Goal: Contribute content: Contribute content

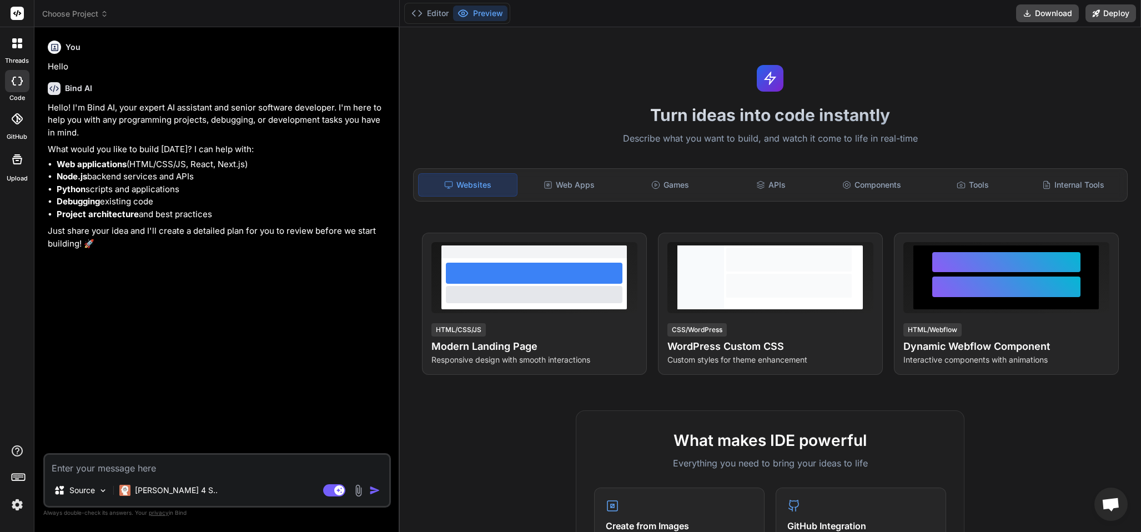
drag, startPoint x: 16, startPoint y: 37, endPoint x: 22, endPoint y: 57, distance: 20.4
click at [16, 38] on icon at bounding box center [17, 43] width 10 height 10
click at [15, 40] on icon at bounding box center [14, 40] width 4 height 4
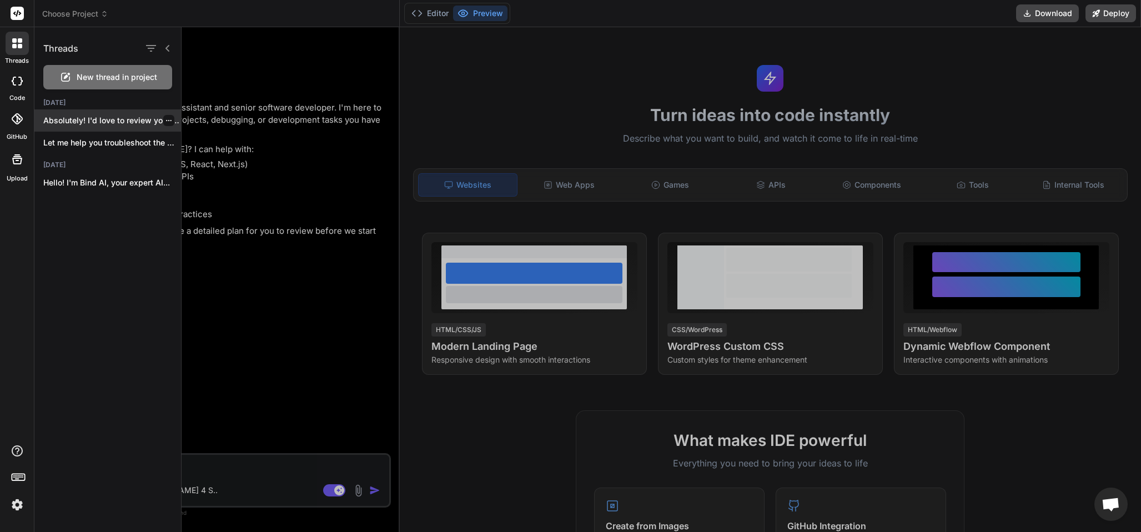
click at [105, 117] on p "Absolutely! I'd love to review your Solidity..." at bounding box center [112, 120] width 138 height 11
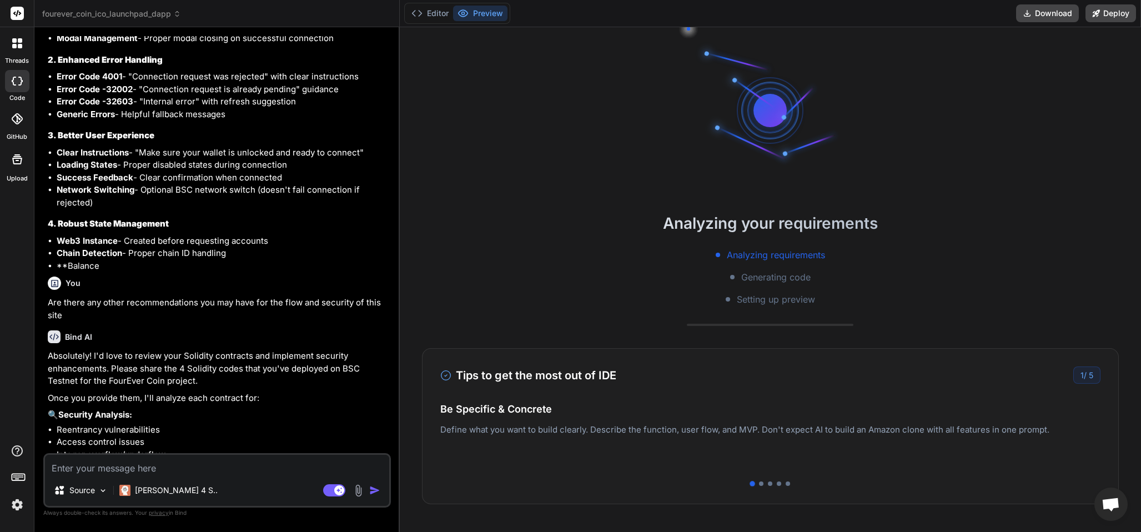
scroll to position [2927, 0]
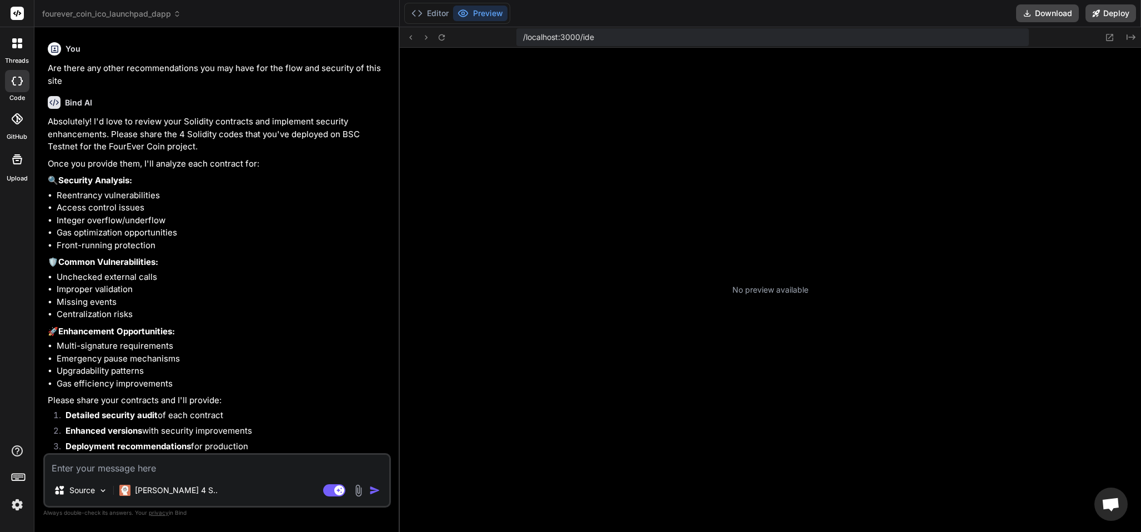
type textarea "x"
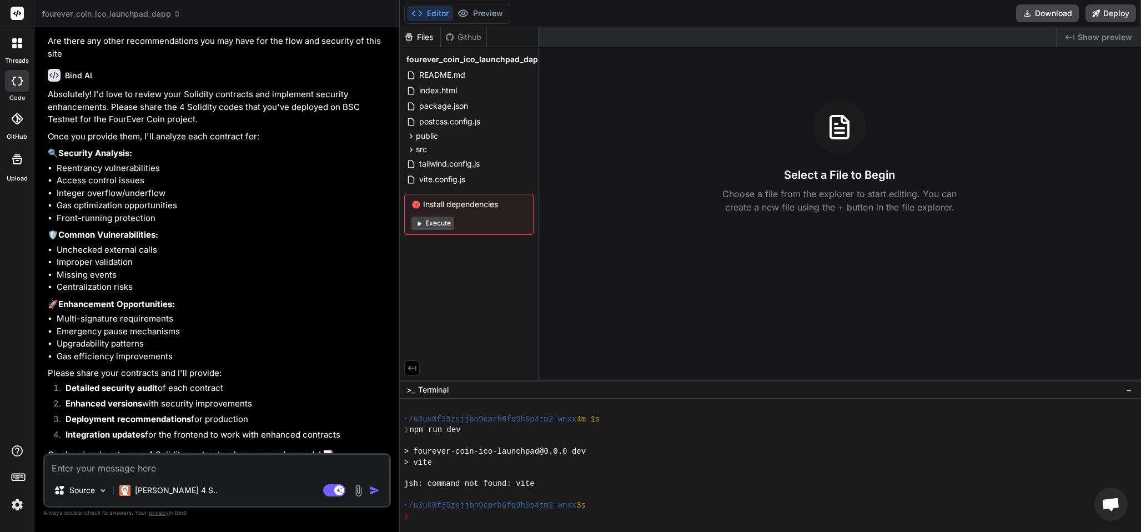
scroll to position [2962, 0]
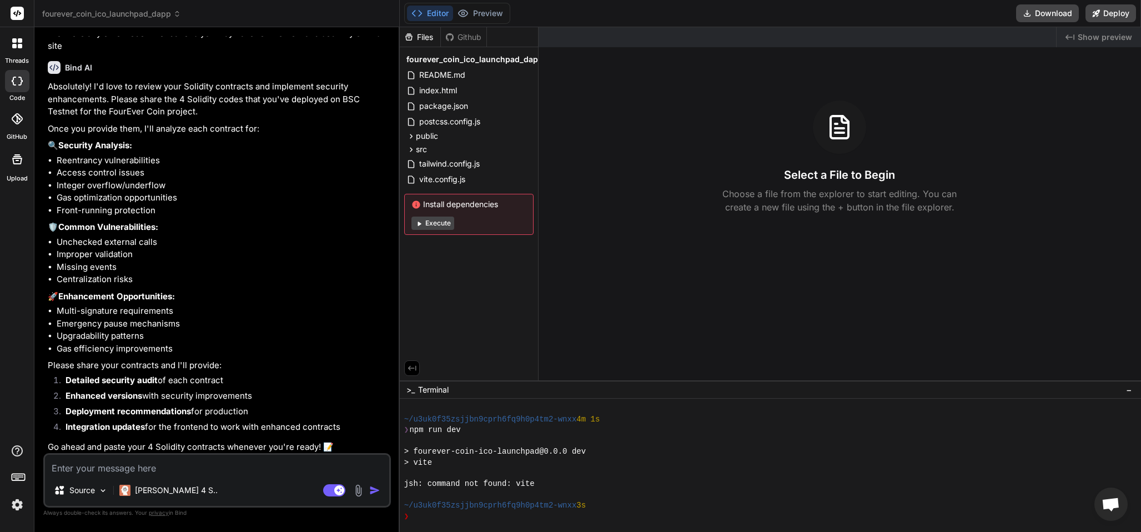
paste textarea "// SPDX-License-Identifier: MIT pragma solidity >=0.8.0; import "./@openzeppeli…"
type textarea "// SPDX-License-Identifier: MIT pragma solidity >=0.8.0; import "./@openzeppeli…"
type textarea "x"
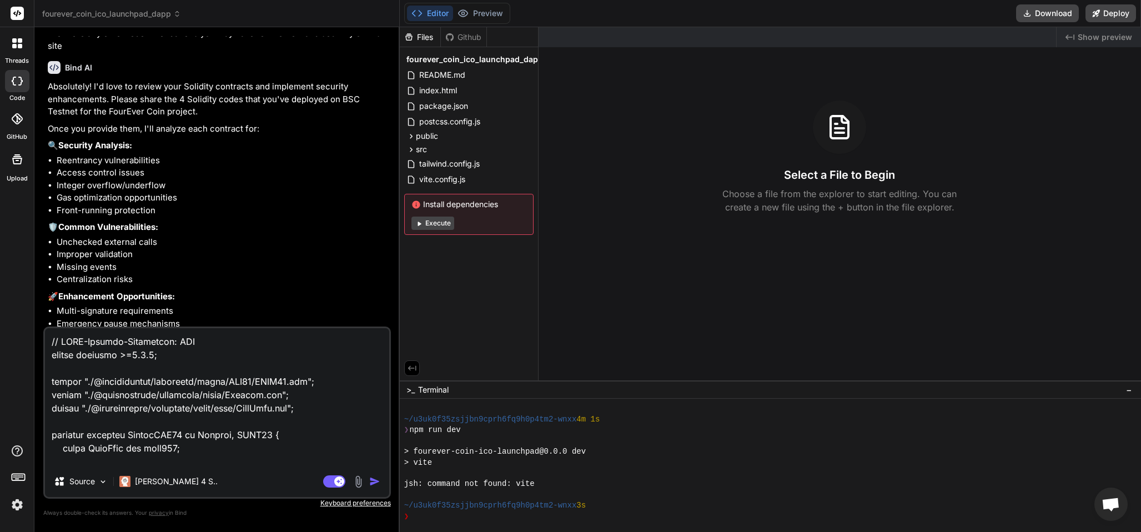
scroll to position [1533, 0]
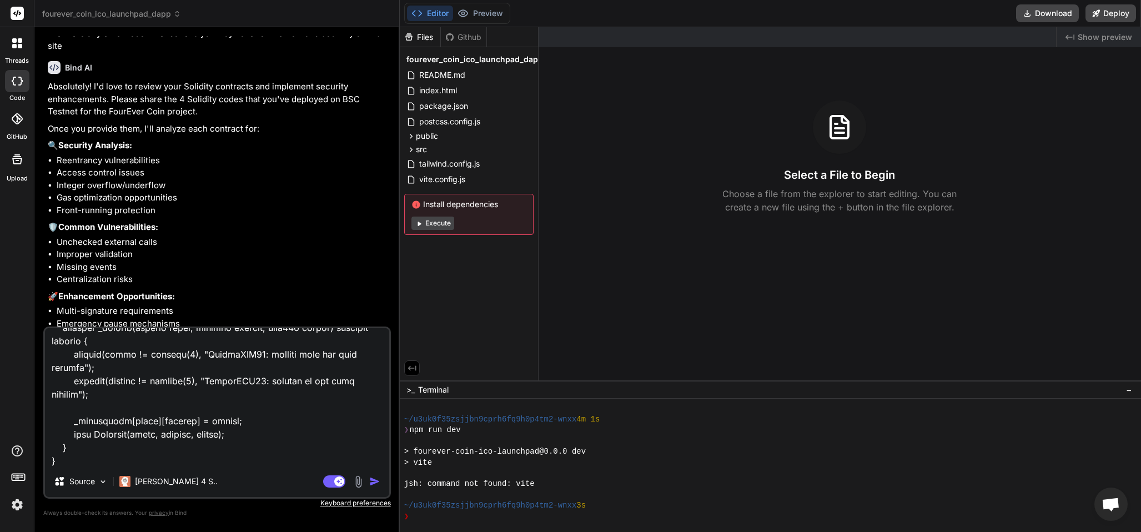
type textarea "// SPDX-License-Identifier: MIT pragma solidity >=0.8.0; import "./@openzeppeli…"
type textarea "x"
type textarea "// SPDX-License-Identifier: MIT pragma solidity >=0.8.0; import "./@openzeppeli…"
type textarea "x"
type textarea "// SPDX-License-Identifier: MIT pragma solidity >=0.8.0; import "./@openzeppeli…"
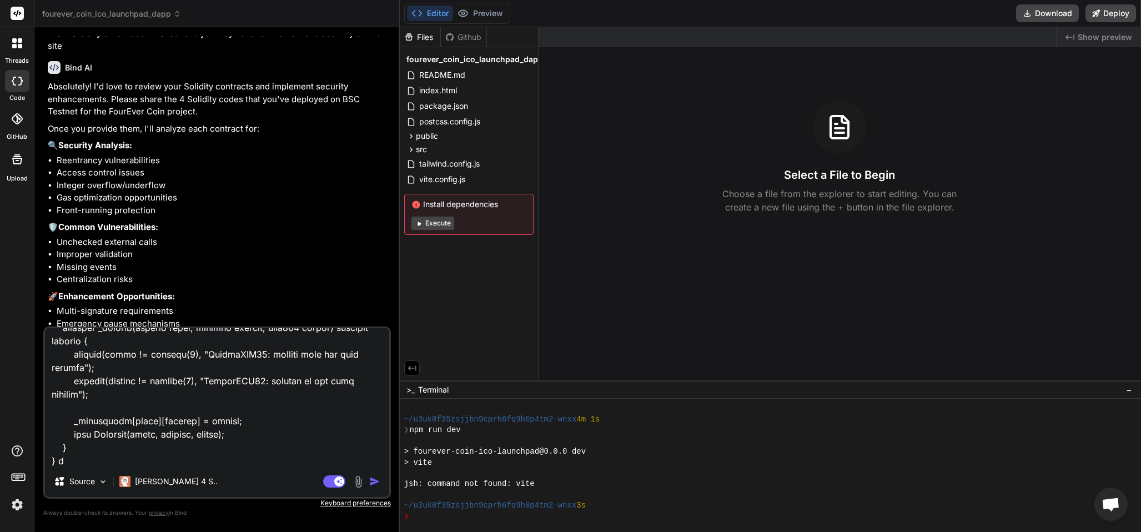
type textarea "x"
type textarea "// SPDX-License-Identifier: MIT pragma solidity >=0.8.0; import "./@openzeppeli…"
type textarea "x"
type textarea "// SPDX-License-Identifier: MIT pragma solidity >=0.8.0; import "./@openzeppeli…"
type textarea "x"
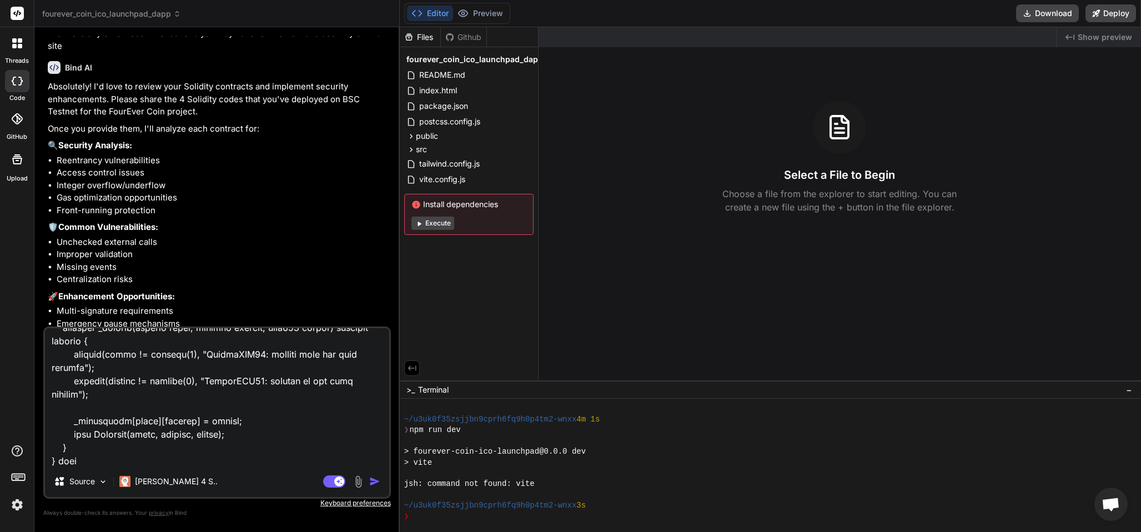
type textarea "// SPDX-License-Identifier: MIT pragma solidity >=0.8.0; import "./@openzeppeli…"
type textarea "x"
type textarea "// SPDX-License-Identifier: MIT pragma solidity >=0.8.0; import "./@openzeppeli…"
type textarea "x"
type textarea "// SPDX-License-Identifier: MIT pragma solidity >=0.8.0; import "./@openzeppeli…"
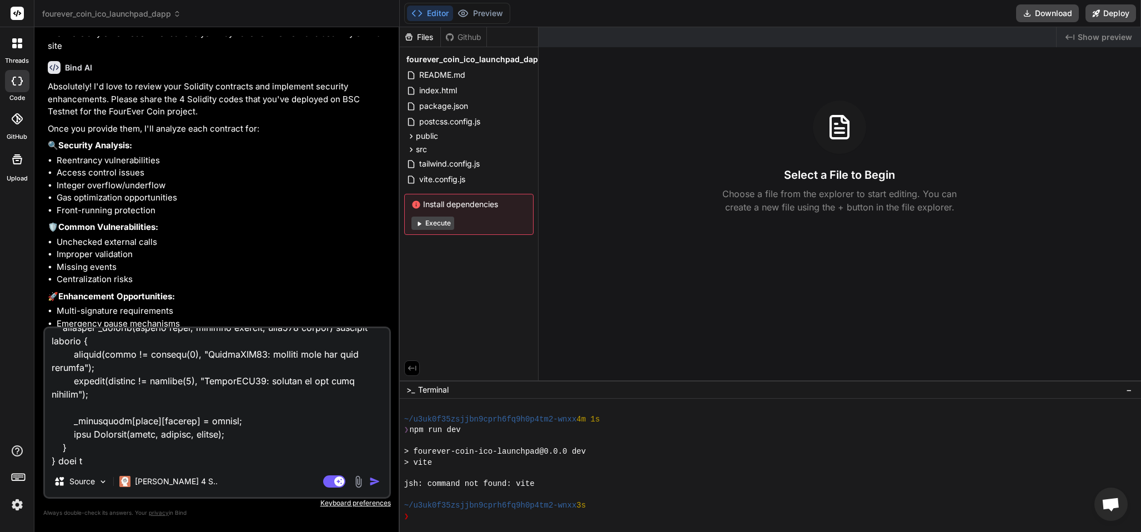
type textarea "x"
type textarea "// SPDX-License-Identifier: MIT pragma solidity >=0.8.0; import "./@openzeppeli…"
type textarea "x"
type textarea "// SPDX-License-Identifier: MIT pragma solidity >=0.8.0; import "./@openzeppeli…"
type textarea "x"
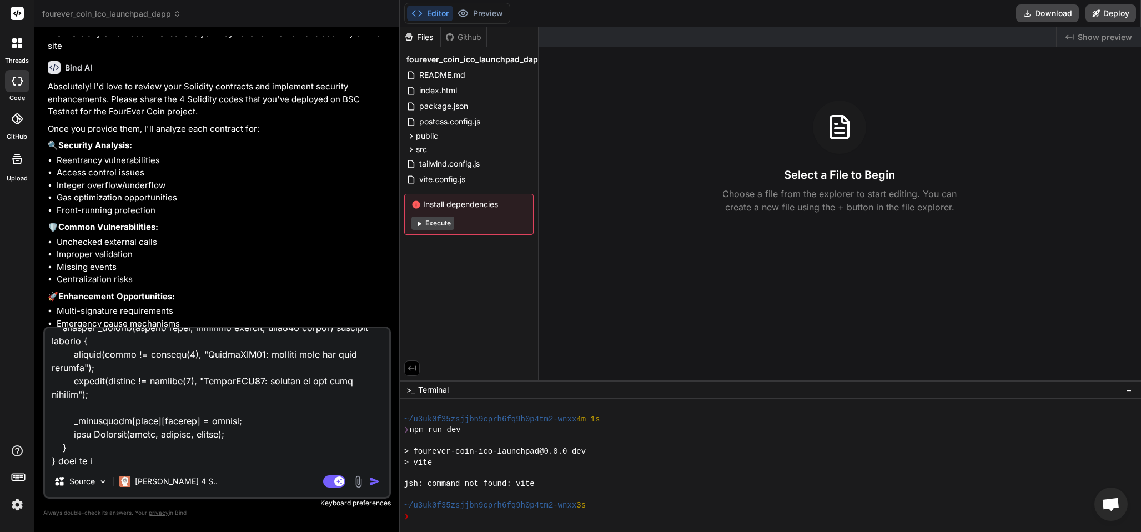
type textarea "// SPDX-License-Identifier: MIT pragma solidity >=0.8.0; import "./@openzeppeli…"
type textarea "x"
type textarea "// SPDX-License-Identifier: MIT pragma solidity >=0.8.0; import "./@openzeppeli…"
type textarea "x"
type textarea "// SPDX-License-Identifier: MIT pragma solidity >=0.8.0; import "./@openzeppeli…"
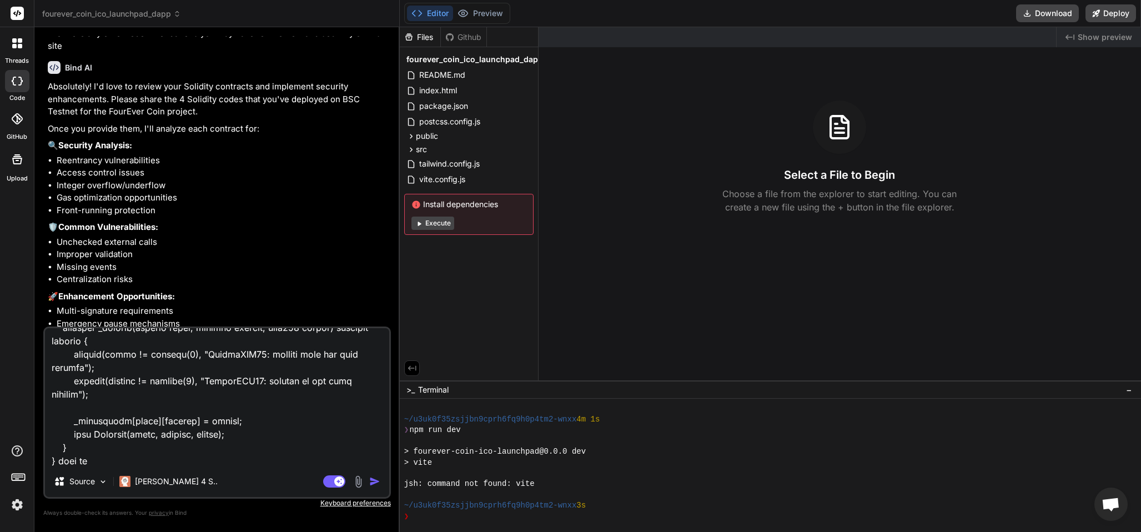
type textarea "x"
type textarea "// SPDX-License-Identifier: MIT pragma solidity >=0.8.0; import "./@openzeppeli…"
type textarea "x"
type textarea "// SPDX-License-Identifier: MIT pragma solidity >=0.8.0; import "./@openzeppeli…"
type textarea "x"
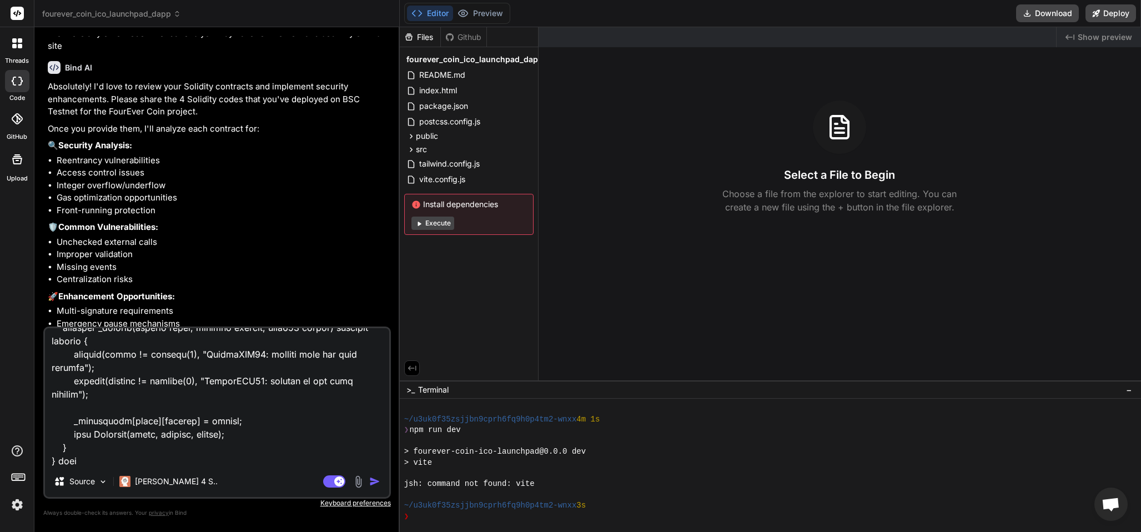
type textarea "// SPDX-License-Identifier: MIT pragma solidity >=0.8.0; import "./@openzeppeli…"
type textarea "x"
type textarea "// SPDX-License-Identifier: MIT pragma solidity >=0.8.0; import "./@openzeppeli…"
type textarea "x"
type textarea "// SPDX-License-Identifier: MIT pragma solidity >=0.8.0; import "./@openzeppeli…"
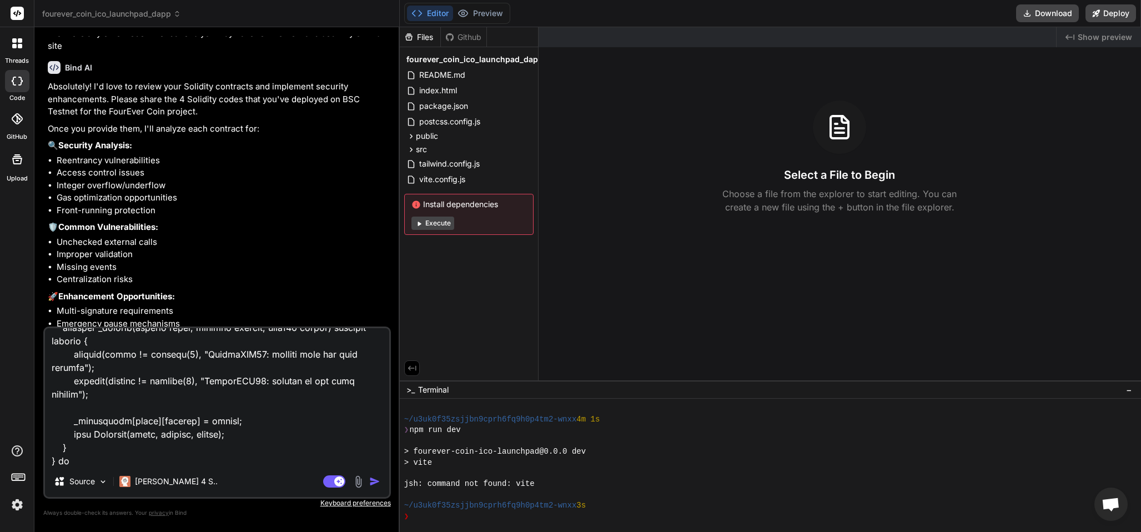
type textarea "x"
type textarea "// SPDX-License-Identifier: MIT pragma solidity >=0.8.0; import "./@openzeppeli…"
type textarea "x"
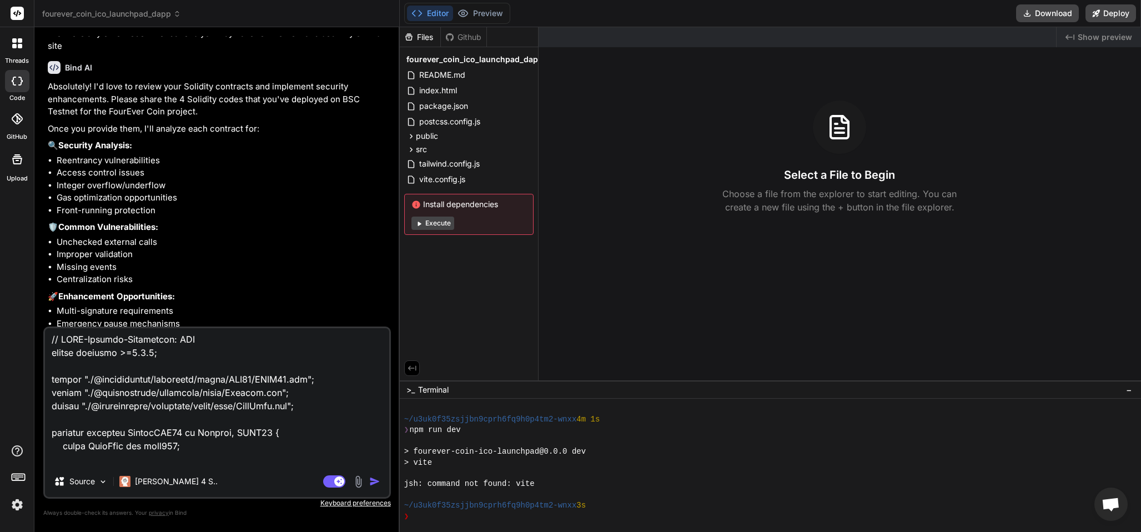
scroll to position [0, 0]
click at [51, 334] on textarea at bounding box center [217, 397] width 344 height 138
type textarea "// SPDX-License-Identifier: MIT pragma solidity >=0.8.0; import "./@openzeppeli…"
type textarea "x"
type textarea "t// SPDX-License-Identifier: MIT pragma solidity >=0.8.0; import "./@openzeppel…"
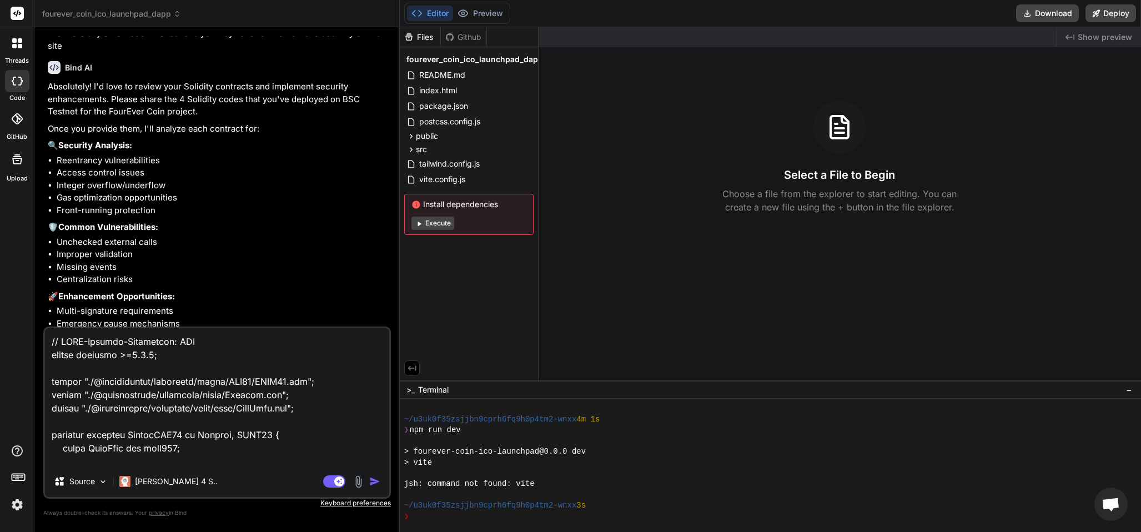
type textarea "x"
type textarea "th// SPDX-License-Identifier: MIT pragma solidity >=0.8.0; import "./@openzeppe…"
type textarea "x"
type textarea "thi// SPDX-License-Identifier: MIT pragma solidity >=0.8.0; import "./@openzepp…"
type textarea "x"
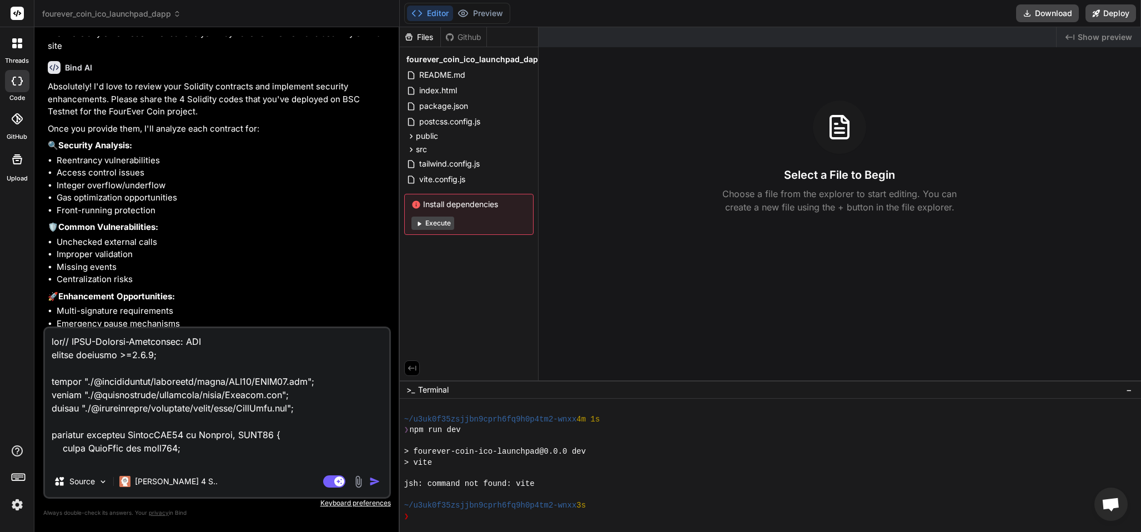
type textarea "this// SPDX-License-Identifier: MIT pragma solidity >=0.8.0; import "./@openzep…"
type textarea "x"
type textarea "this // SPDX-License-Identifier: MIT pragma solidity >=0.8.0; import "./@openze…"
type textarea "x"
type textarea "this i// SPDX-License-Identifier: MIT pragma solidity >=0.8.0; import "./@openz…"
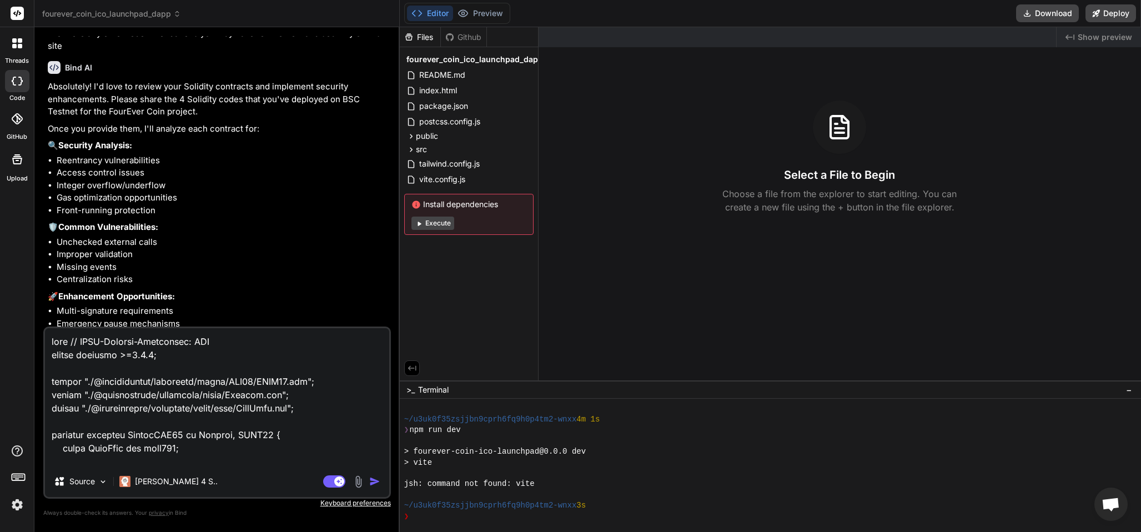
type textarea "x"
type textarea "this is// SPDX-License-Identifier: MIT pragma solidity >=0.8.0; import "./@open…"
type textarea "x"
type textarea "this is // SPDX-License-Identifier: MIT pragma solidity >=0.8.0; import "./@ope…"
type textarea "x"
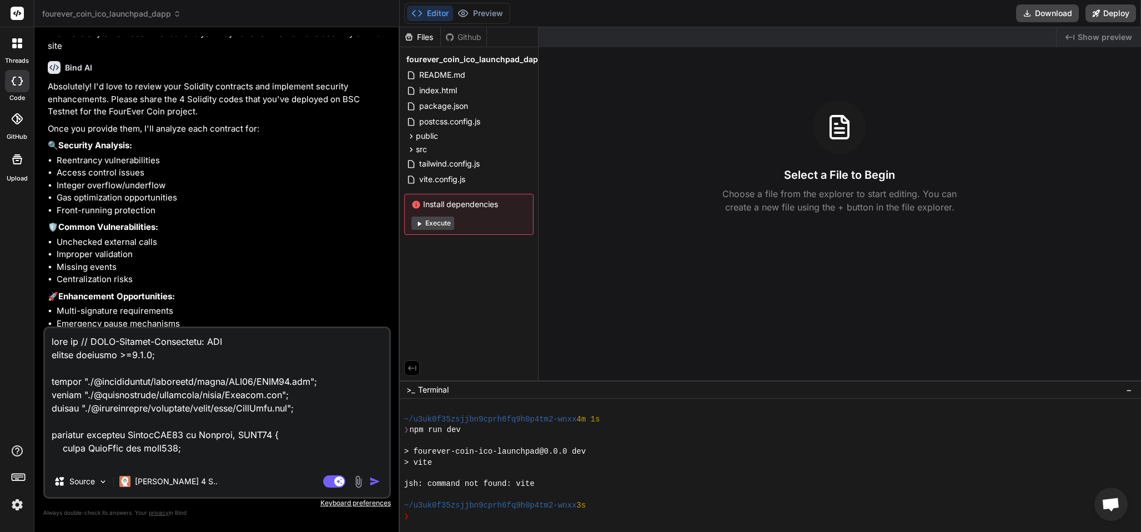
type textarea "this is t// SPDX-License-Identifier: MIT pragma solidity >=0.8.0; import "./@op…"
type textarea "x"
type textarea "this is th// SPDX-License-Identifier: MIT pragma solidity >=0.8.0; import "./@o…"
type textarea "x"
type textarea "this is the// SPDX-License-Identifier: MIT pragma solidity >=0.8.0; import "./@…"
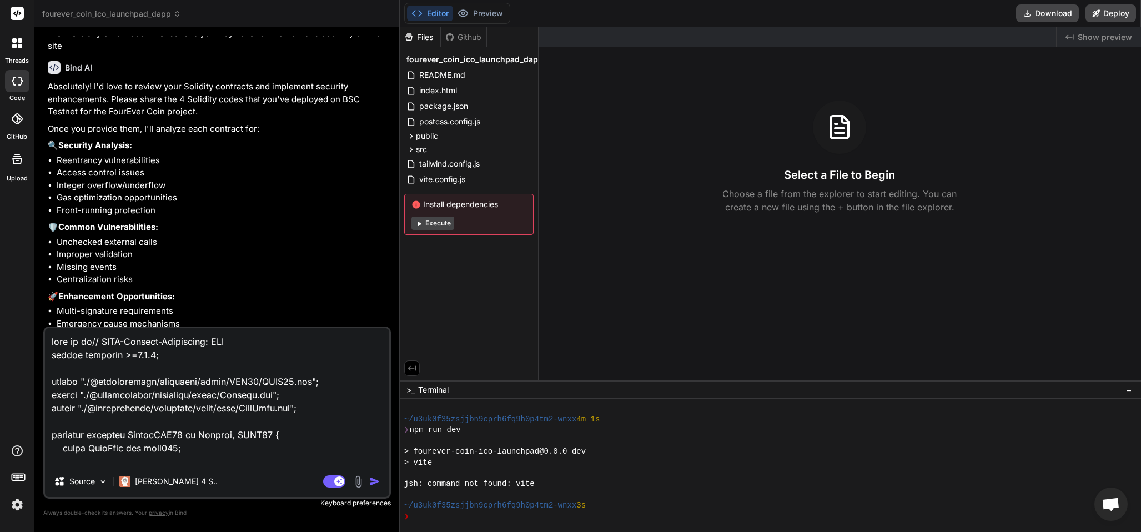
type textarea "x"
type textarea "this is the // SPDX-License-Identifier: MIT pragma solidity >=0.8.0; import "./…"
type textarea "x"
type textarea "this is the// SPDX-License-Identifier: MIT pragma solidity >=0.8.0; import "./@…"
type textarea "x"
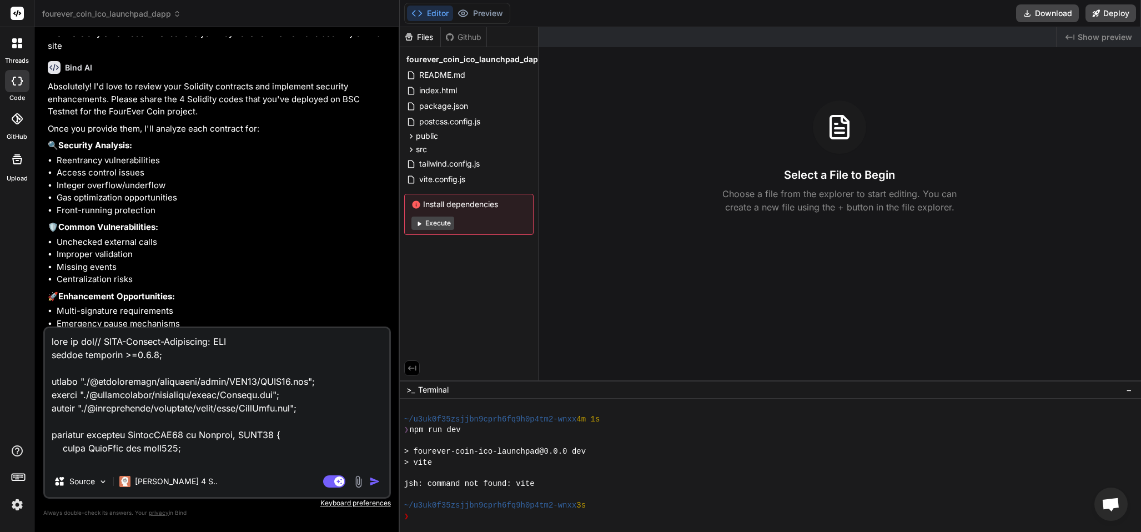
type textarea "this is th// SPDX-License-Identifier: MIT pragma solidity >=0.8.0; import "./@o…"
type textarea "x"
type textarea "this is t// SPDX-License-Identifier: MIT pragma solidity >=0.8.0; import "./@op…"
type textarea "x"
type textarea "this is // SPDX-License-Identifier: MIT pragma solidity >=0.8.0; import "./@ope…"
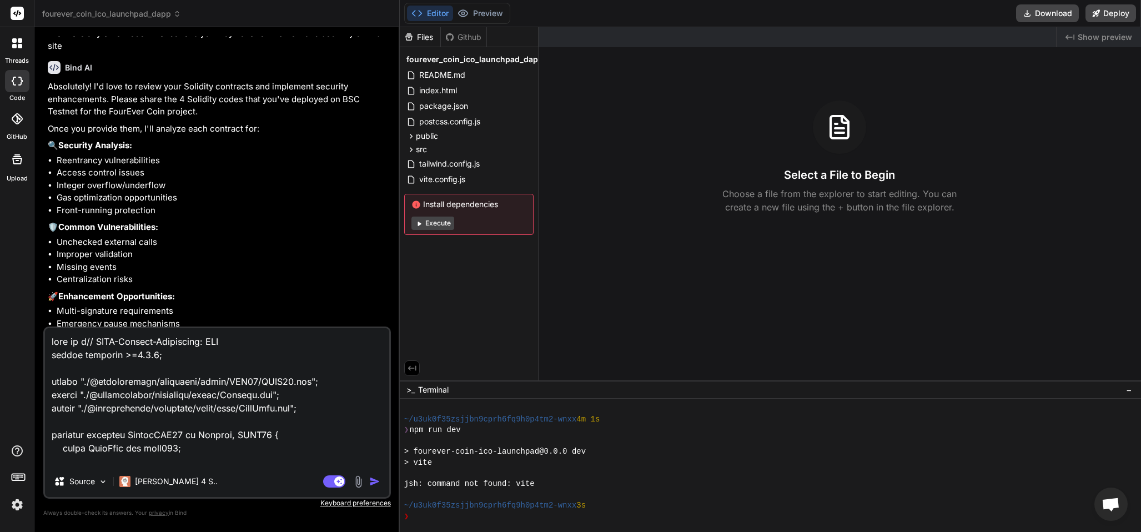
type textarea "x"
type textarea "this is// SPDX-License-Identifier: MIT pragma solidity >=0.8.0; import "./@open…"
type textarea "x"
type textarea "this i// SPDX-License-Identifier: MIT pragma solidity >=0.8.0; import "./@openz…"
type textarea "x"
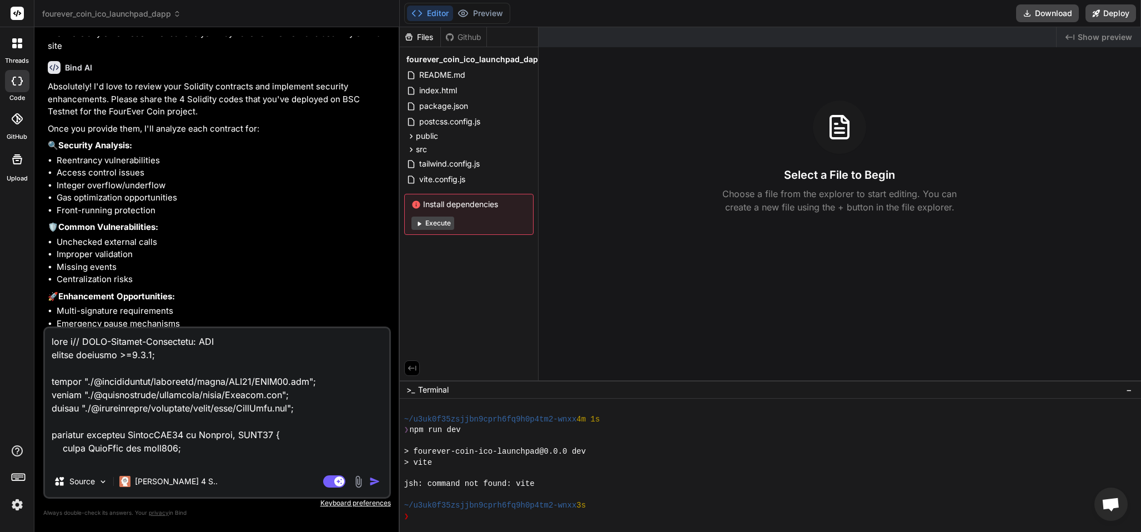
type textarea "this // SPDX-License-Identifier: MIT pragma solidity >=0.8.0; import "./@openze…"
type textarea "x"
type textarea "this c// SPDX-License-Identifier: MIT pragma solidity >=0.8.0; import "./@openz…"
type textarea "x"
type textarea "this co// SPDX-License-Identifier: MIT pragma solidity >=0.8.0; import "./@open…"
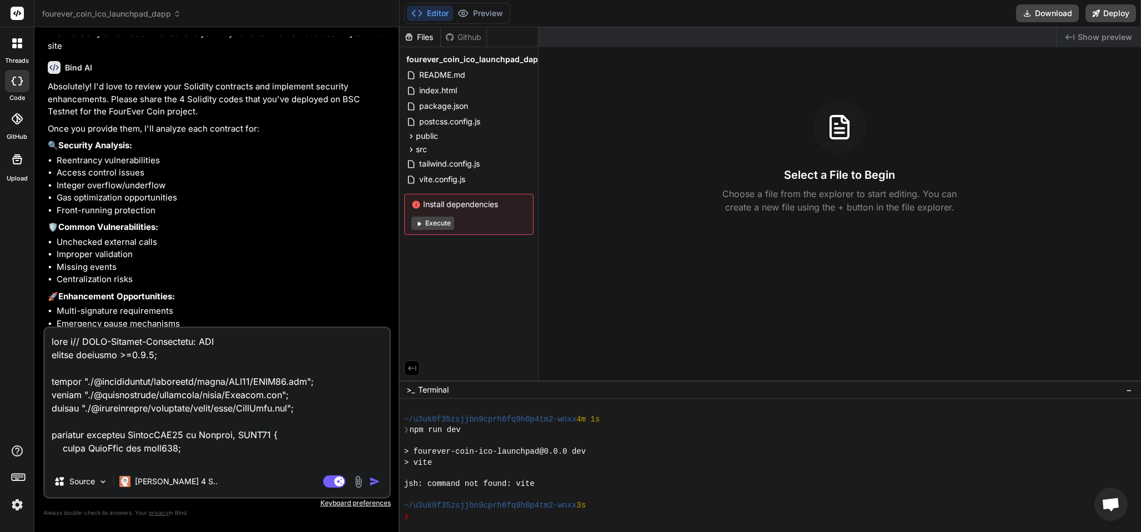
type textarea "x"
type textarea "this con// SPDX-License-Identifier: MIT pragma solidity >=0.8.0; import "./@ope…"
type textarea "x"
type textarea "this cont// SPDX-License-Identifier: MIT pragma solidity >=0.8.0; import "./@op…"
type textarea "x"
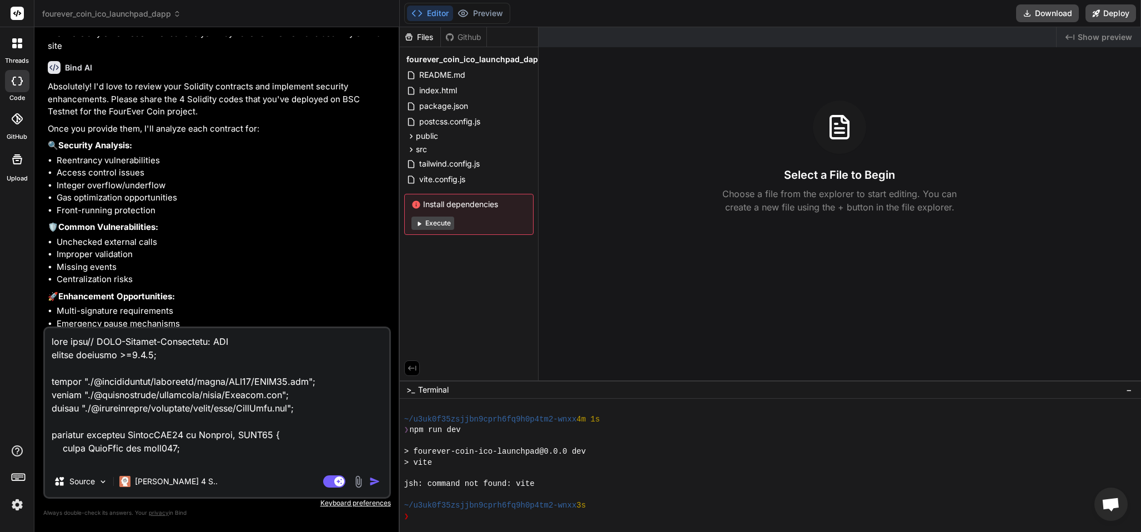
type textarea "this contr// SPDX-License-Identifier: MIT pragma solidity >=0.8.0; import "./@o…"
type textarea "x"
type textarea "this contra// SPDX-License-Identifier: MIT pragma solidity >=0.8.0; import "./@…"
type textarea "x"
type textarea "this contrac// SPDX-License-Identifier: MIT pragma solidity >=0.8.0; import "./…"
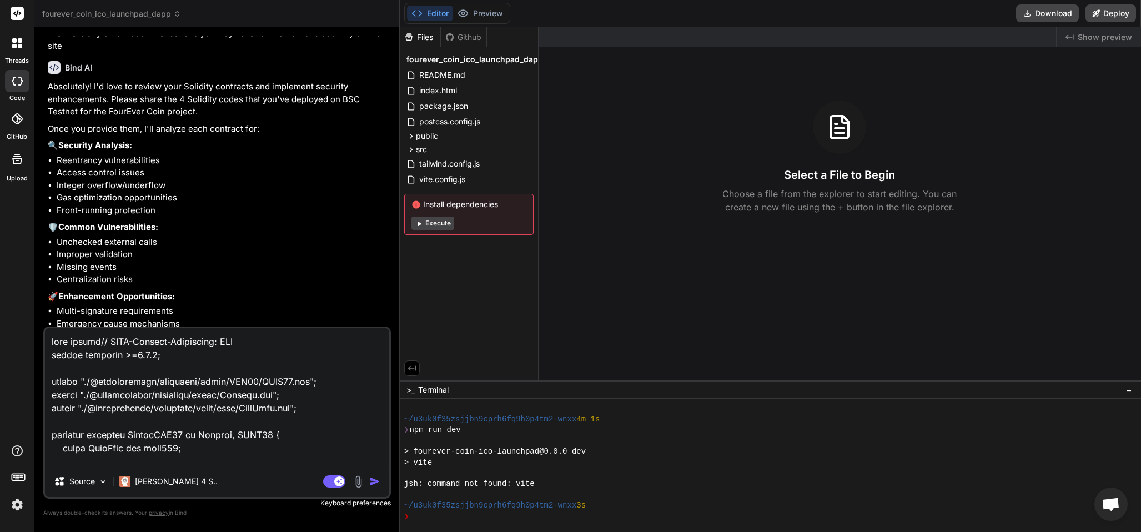
type textarea "x"
type textarea "this contract// SPDX-License-Identifier: MIT pragma solidity >=0.8.0; import ".…"
type textarea "x"
type textarea "this contract // SPDX-License-Identifier: MIT pragma solidity >=0.8.0; import "…"
type textarea "x"
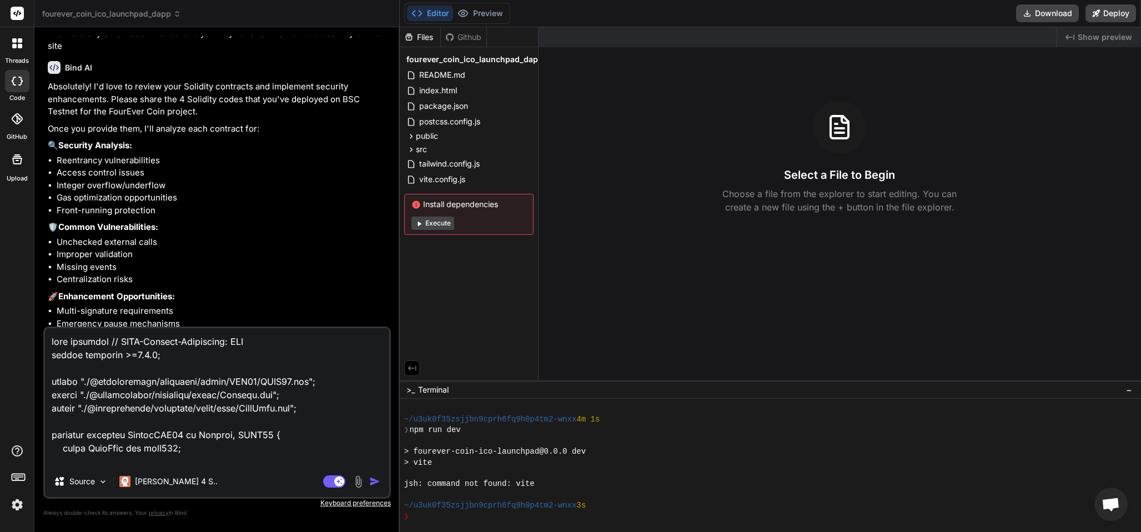
type textarea "this contract w// SPDX-License-Identifier: MIT pragma solidity >=0.8.0; import …"
type textarea "x"
type textarea "this contract wa// SPDX-License-Identifier: MIT pragma solidity >=0.8.0; import…"
type textarea "x"
type textarea "this contract was// SPDX-License-Identifier: MIT pragma solidity >=0.8.0; impor…"
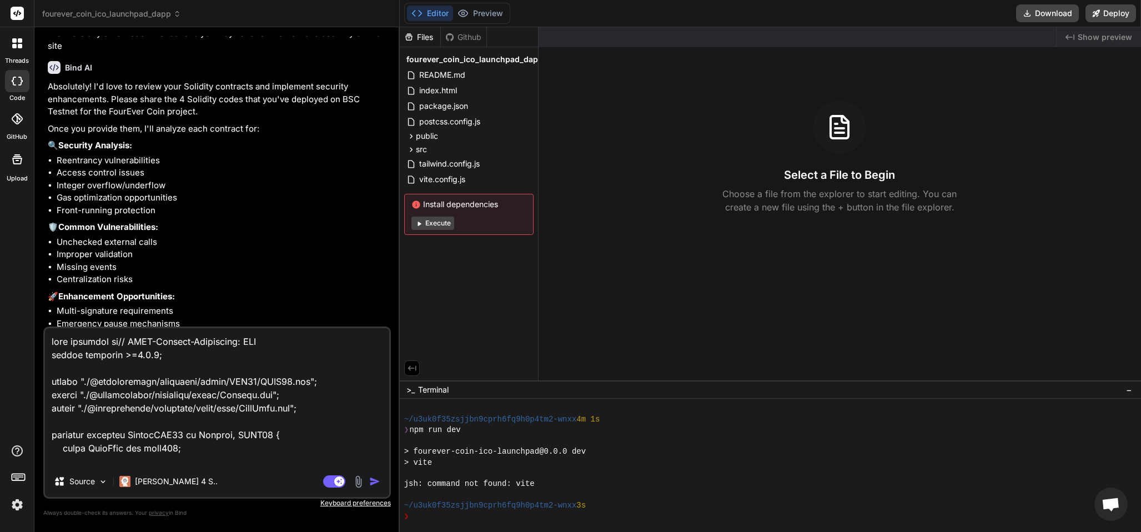
type textarea "x"
type textarea "this contract was // SPDX-License-Identifier: MIT pragma solidity >=0.8.0; impo…"
type textarea "x"
type textarea "this contract was n// SPDX-License-Identifier: MIT pragma solidity >=0.8.0; imp…"
type textarea "x"
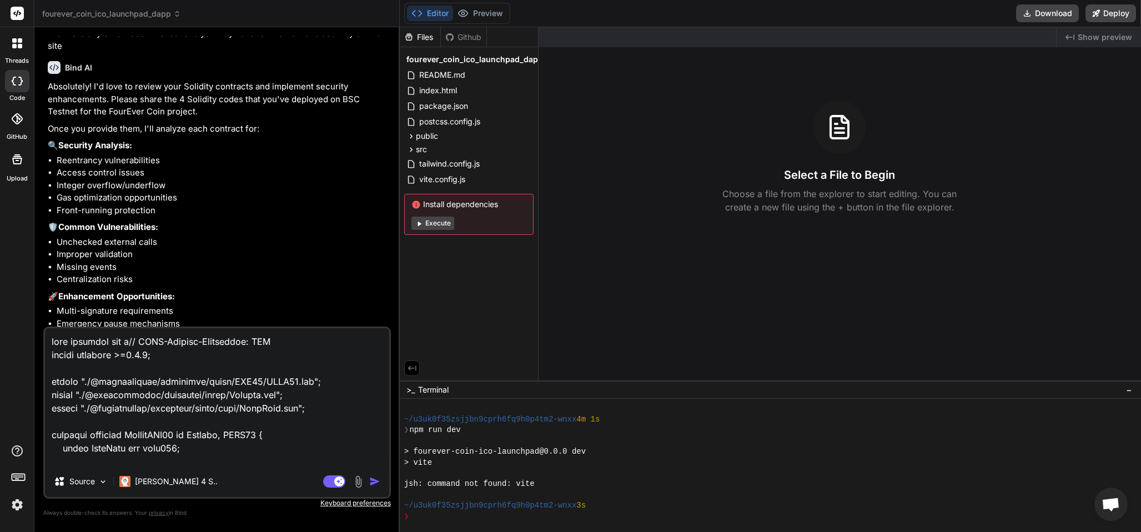
type textarea "this contract was no// SPDX-License-Identifier: MIT pragma solidity >=0.8.0; im…"
type textarea "x"
type textarea "this contract was not// SPDX-License-Identifier: MIT pragma solidity >=0.8.0; i…"
type textarea "x"
type textarea "this contract was not // SPDX-License-Identifier: MIT pragma solidity >=0.8.0; …"
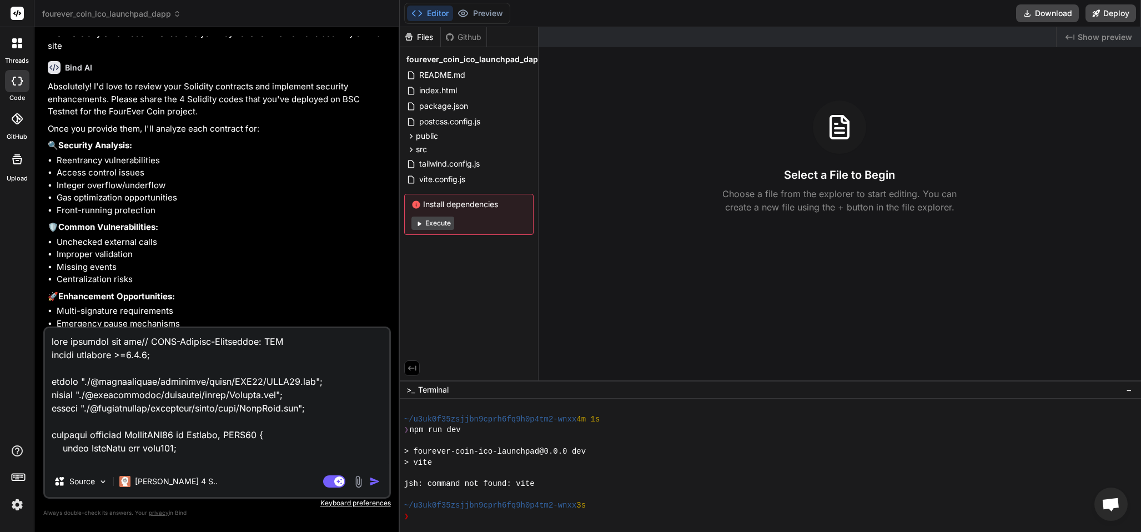
type textarea "x"
type textarea "this contract was not a// SPDX-License-Identifier: MIT pragma solidity >=0.8.0;…"
type textarea "x"
type textarea "this contract was not ac// SPDX-License-Identifier: MIT pragma solidity >=0.8.0…"
type textarea "x"
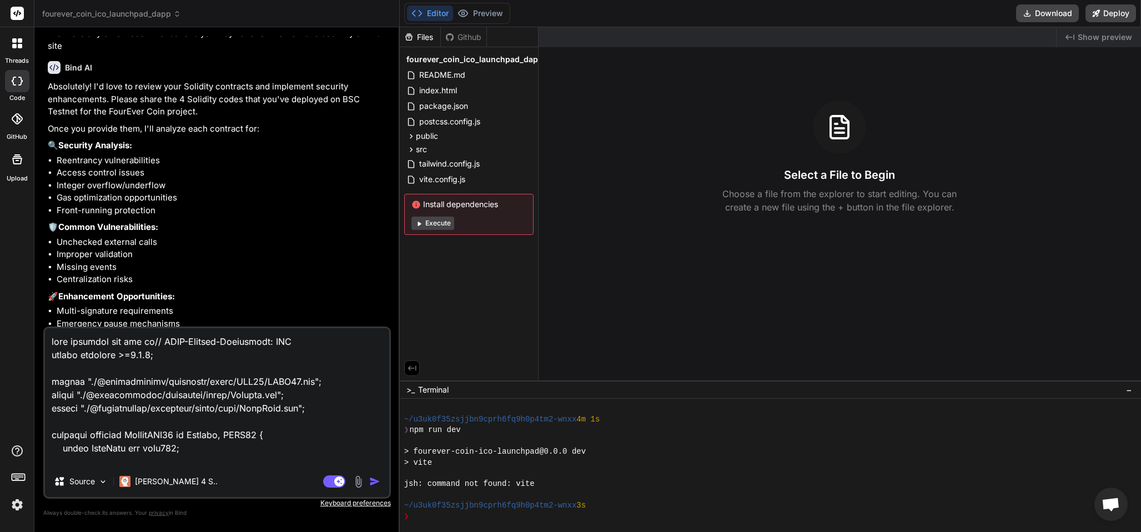
type textarea "this contract was not act// SPDX-License-Identifier: MIT pragma solidity >=0.8.…"
type textarea "x"
type textarea "this contract was not actu// SPDX-License-Identifier: MIT pragma solidity >=0.8…"
type textarea "x"
type textarea "this contract was not actua// SPDX-License-Identifier: MIT pragma solidity >=0.…"
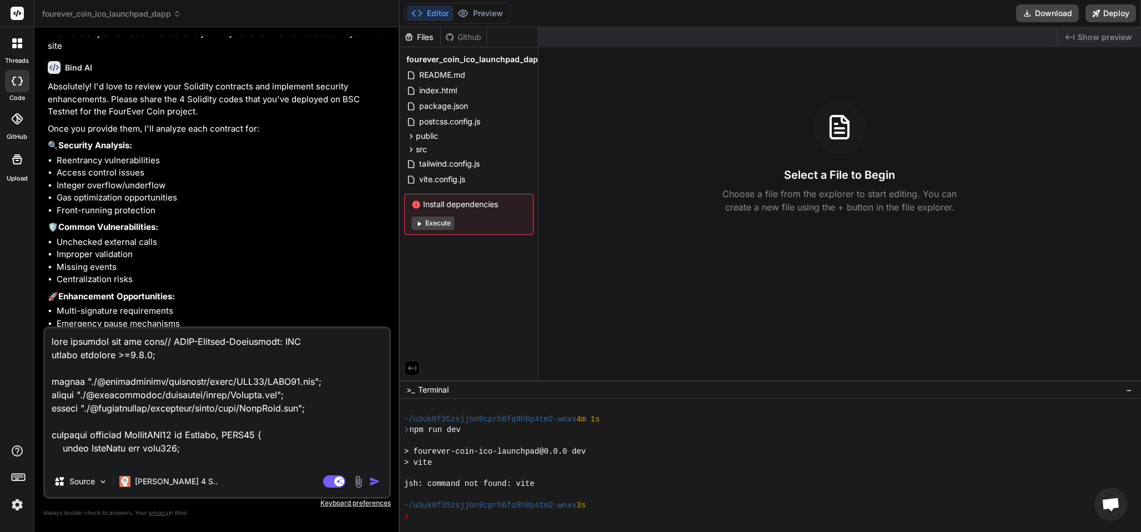
type textarea "x"
type textarea "this contract was not actual// SPDX-License-Identifier: MIT pragma solidity >=0…"
type textarea "x"
type textarea "this contract was not actuall// SPDX-License-Identifier: MIT pragma solidity >=…"
type textarea "x"
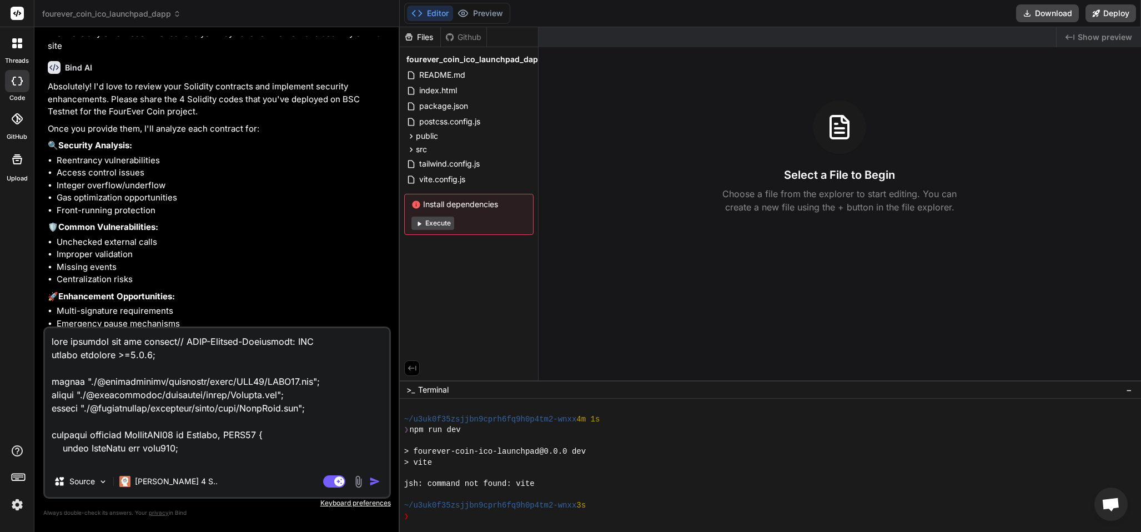
type textarea "this contract was not actually// SPDX-License-Identifier: MIT pragma solidity >…"
type textarea "x"
type textarea "this contract was not actually // SPDX-License-Identifier: MIT pragma solidity …"
type textarea "x"
type textarea "this contract was not actually d// SPDX-License-Identifier: MIT pragma solidity…"
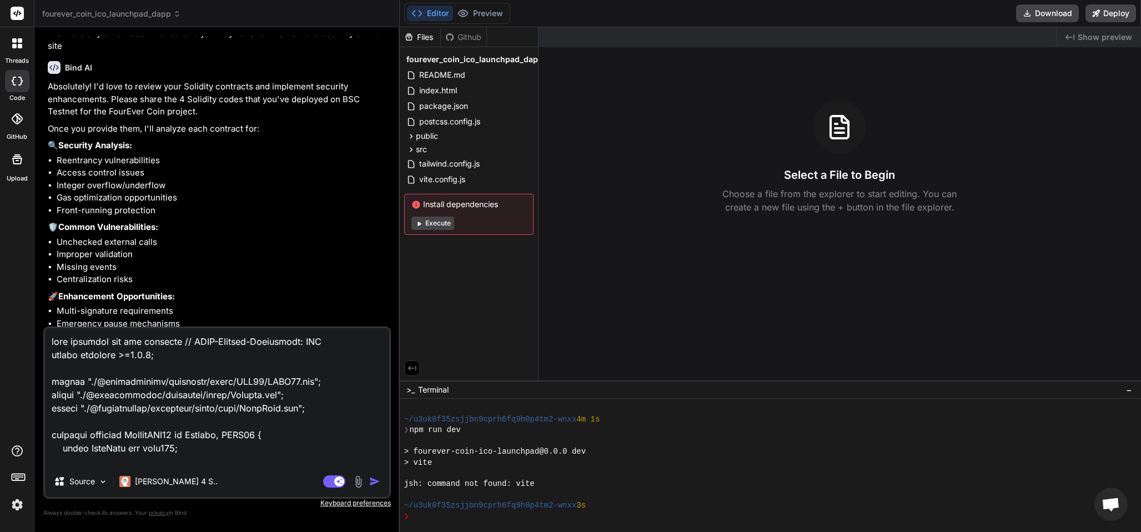
type textarea "x"
type textarea "this contract was not actually de// SPDX-License-Identifier: MIT pragma solidit…"
type textarea "x"
type textarea "this contract was not actually dep// SPDX-License-Identifier: MIT pragma solidi…"
type textarea "x"
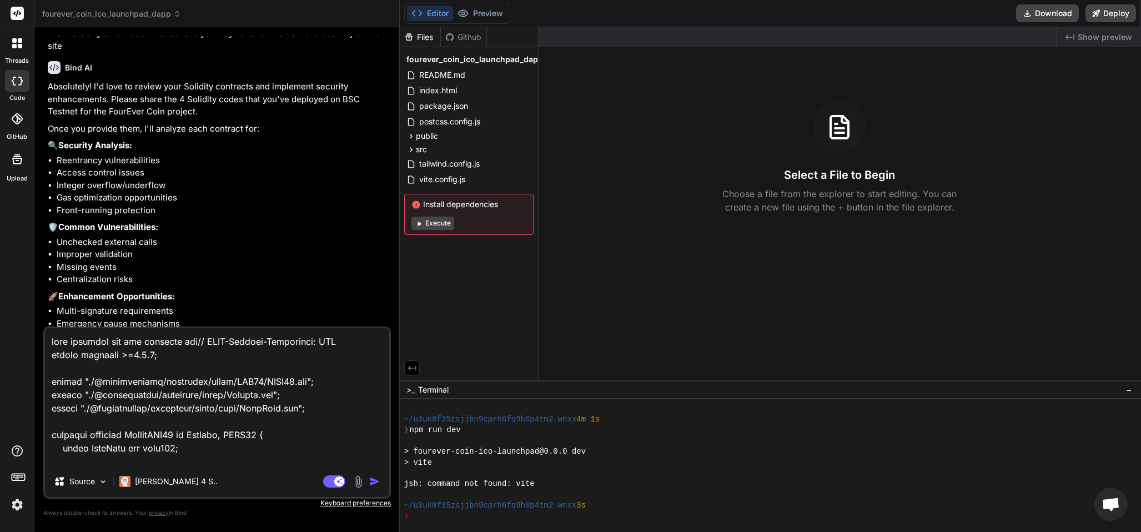
type textarea "this contract was not actually depl// SPDX-License-Identifier: MIT pragma solid…"
type textarea "x"
type textarea "this contract was not actually deplo// SPDX-License-Identifier: MIT pragma soli…"
type textarea "x"
type textarea "this contract was not actually deploy// SPDX-License-Identifier: MIT pragma sol…"
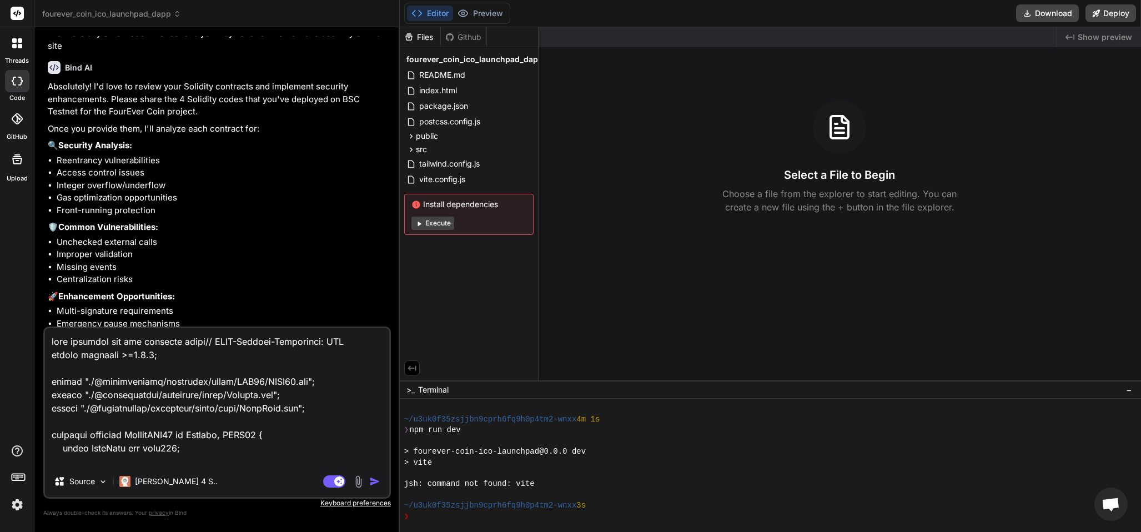
type textarea "x"
type textarea "this contract was not actually deploye// SPDX-License-Identifier: MIT pragma so…"
type textarea "x"
type textarea "this contract was not actually deployed// SPDX-License-Identifier: MIT pragma s…"
type textarea "x"
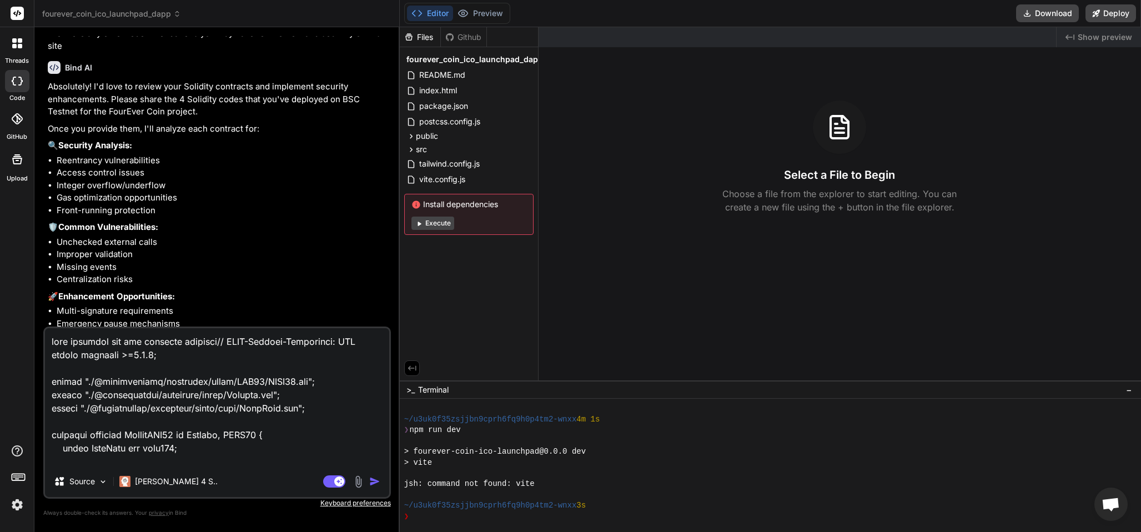
type textarea "this contract was not actually deployed // SPDX-License-Identifier: MIT pragma …"
type textarea "x"
type textarea "this contract was not actually deployed b// SPDX-License-Identifier: MIT pragma…"
type textarea "x"
type textarea "this contract was not actually deployed bu// SPDX-License-Identifier: MIT pragm…"
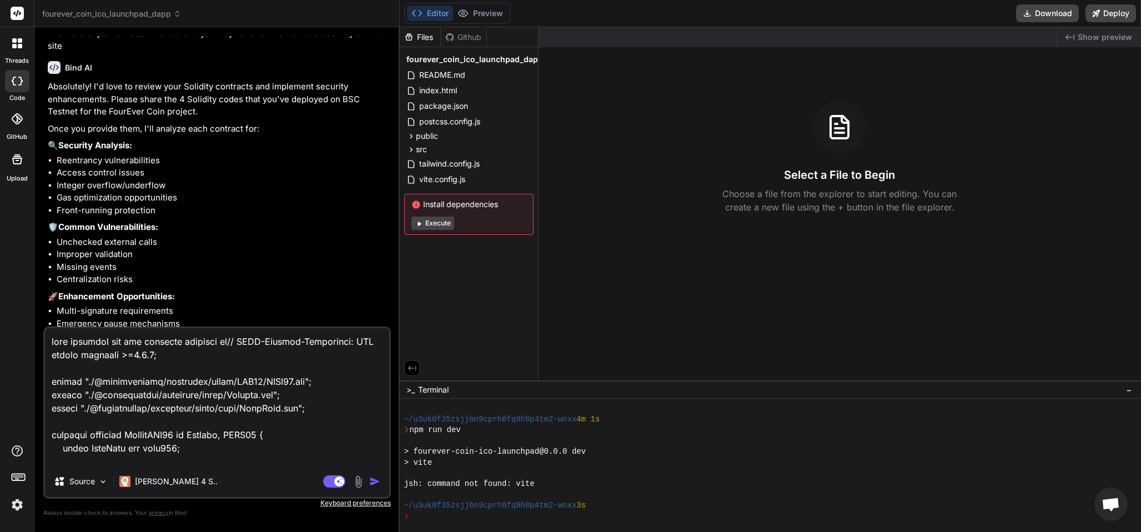
type textarea "x"
type textarea "this contract was not actually deployed but// SPDX-License-Identifier: MIT prag…"
type textarea "x"
type textarea "this contract was not actually deployed but // SPDX-License-Identifier: MIT pra…"
type textarea "x"
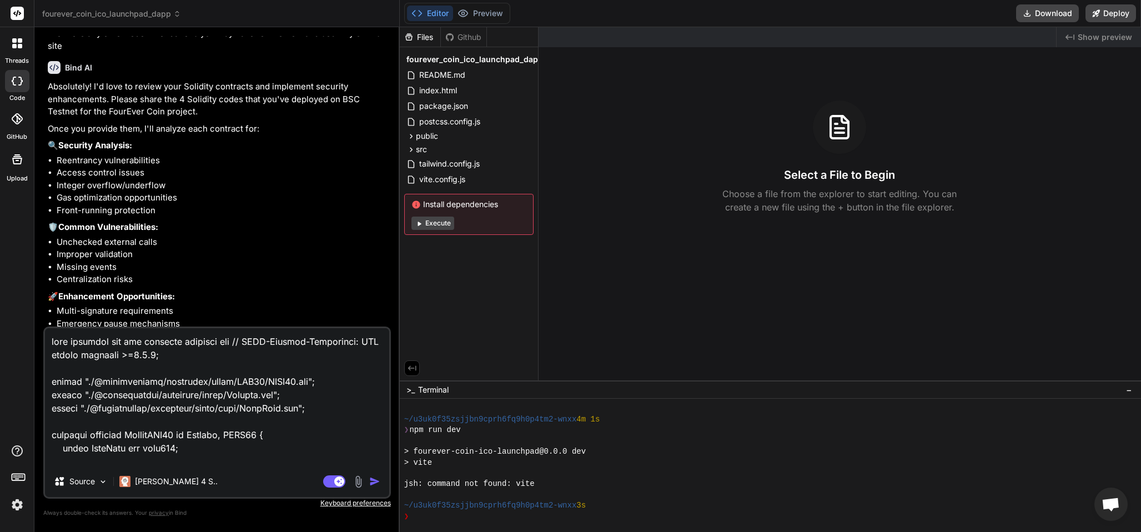
type textarea "this contract was not actually deployed but w// SPDX-License-Identifier: MIT pr…"
type textarea "x"
type textarea "this contract was not actually deployed but wa// SPDX-License-Identifier: MIT p…"
type textarea "x"
type textarea "this contract was not actually deployed but was// SPDX-License-Identifier: MIT …"
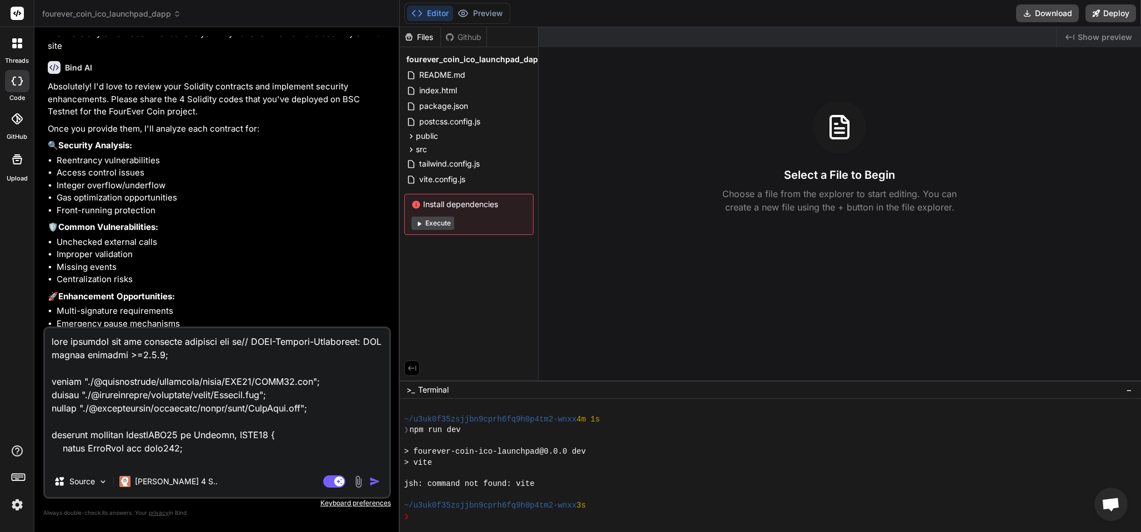
type textarea "x"
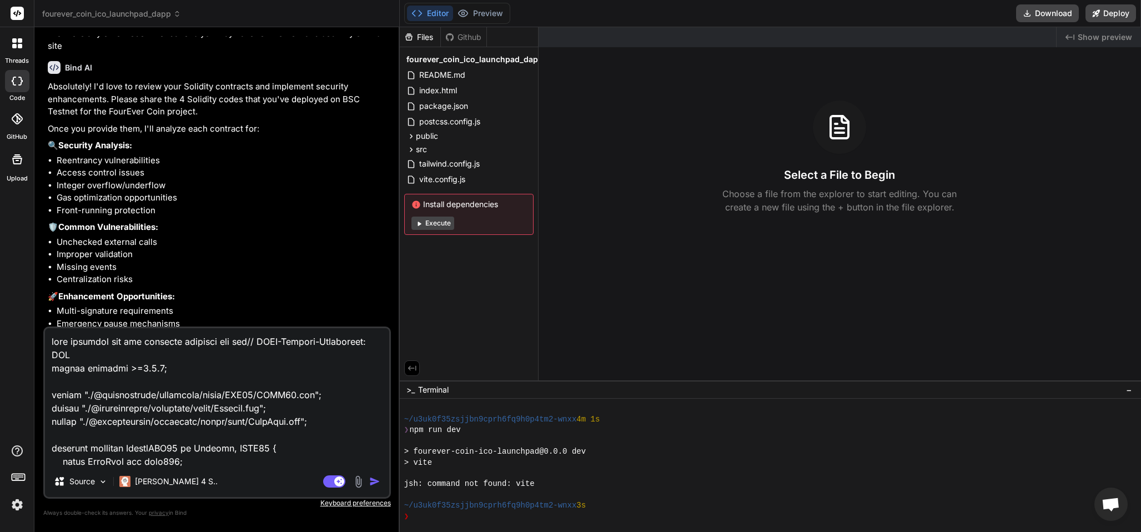
type textarea "this contract was not actually deployed but was // SPDX-License-Identifier: MIT…"
type textarea "x"
type textarea "this contract was not actually deployed but was n// SPDX-License-Identifier: MI…"
type textarea "x"
type textarea "this contract was not actually deployed but was ne// SPDX-License-Identifier: M…"
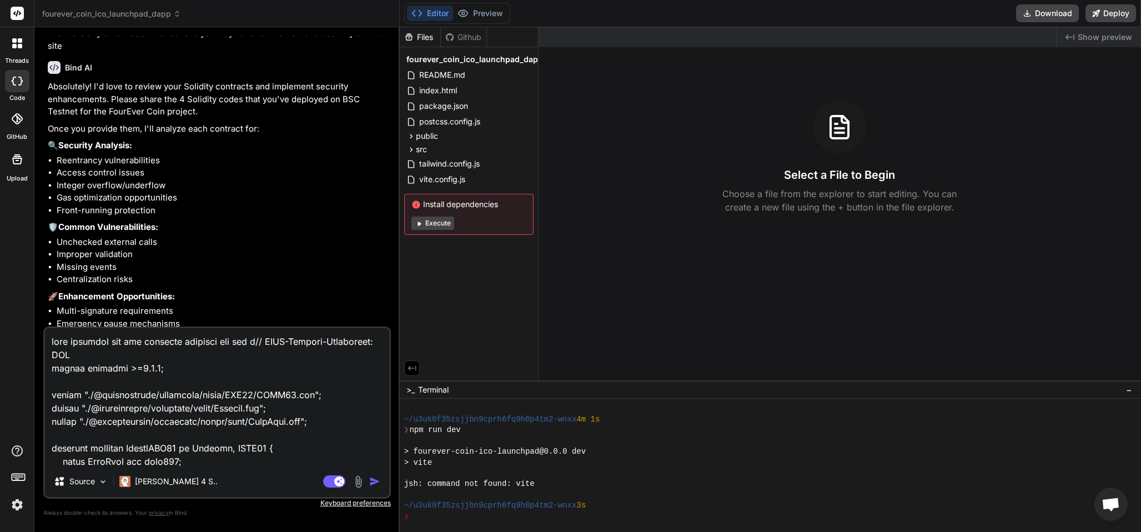
type textarea "x"
type textarea "this contract was not actually deployed but was nec// SPDX-License-Identifier: …"
type textarea "x"
type textarea "this contract was not actually deployed but was nece// SPDX-License-Identifier:…"
type textarea "x"
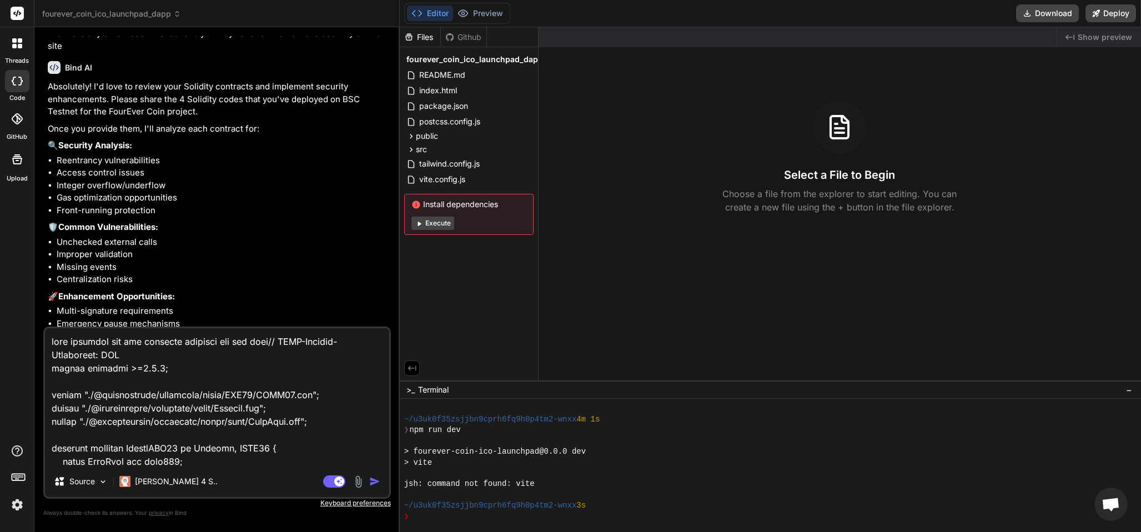
type textarea "this contract was not actually deployed but was neces// SPDX-License-Identifier…"
type textarea "x"
type textarea "this contract was not actually deployed but was necesa// SPDX-License-Identifie…"
type textarea "x"
type textarea "this contract was not actually deployed but was necesar// SPDX-License-Identifi…"
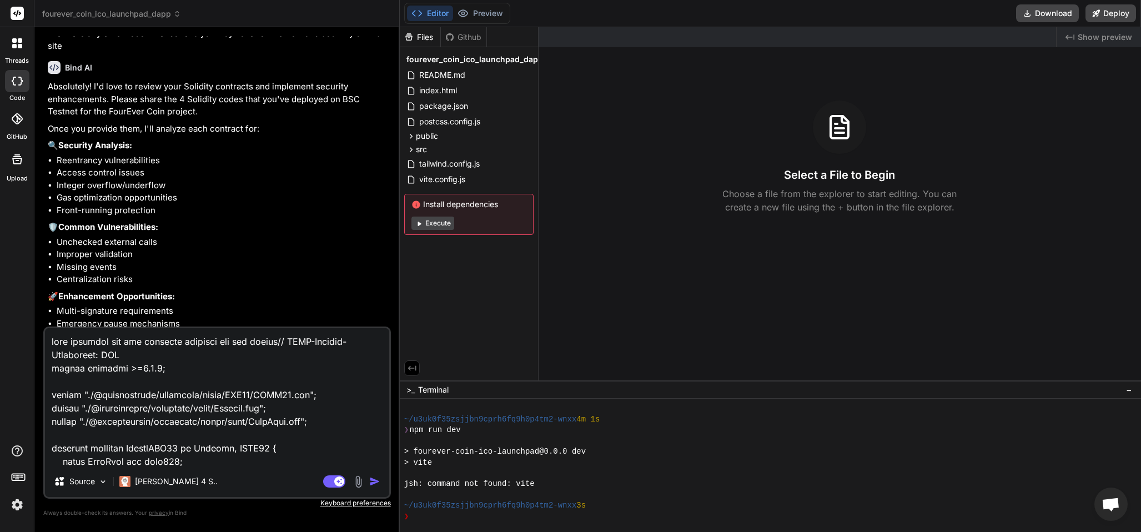
type textarea "x"
type textarea "this contract was not actually deployed but was necesarr// SPDX-License-Identif…"
type textarea "x"
type textarea "this contract was not actually deployed but was necesarry// SPDX-License-Identi…"
type textarea "x"
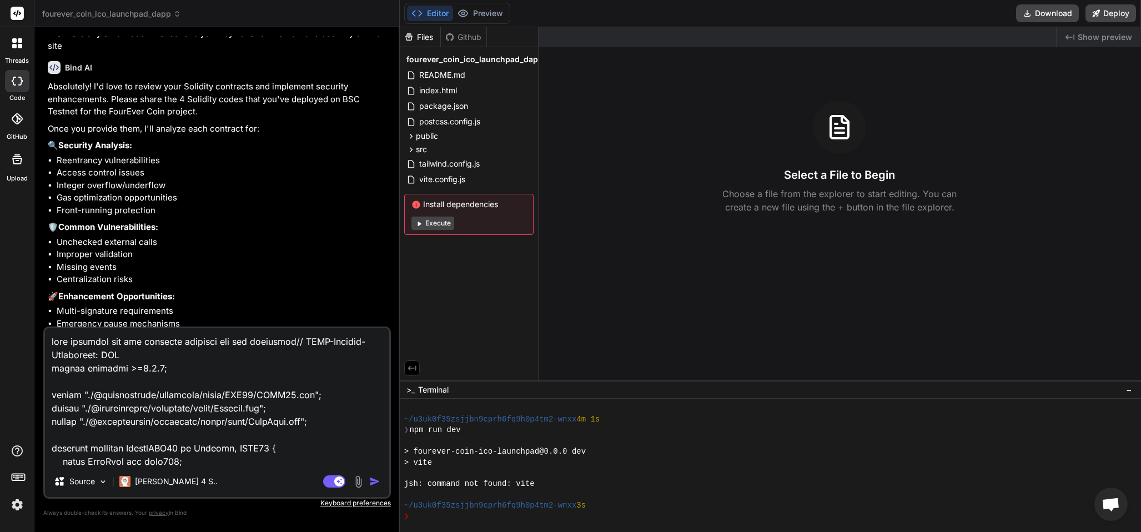
type textarea "this contract was not actually deployed but was necesarr// SPDX-License-Identif…"
type textarea "x"
type textarea "this contract was not actually deployed but was necesar// SPDX-License-Identifi…"
type textarea "x"
type textarea "this contract was not actually deployed but was necesa// SPDX-License-Identifie…"
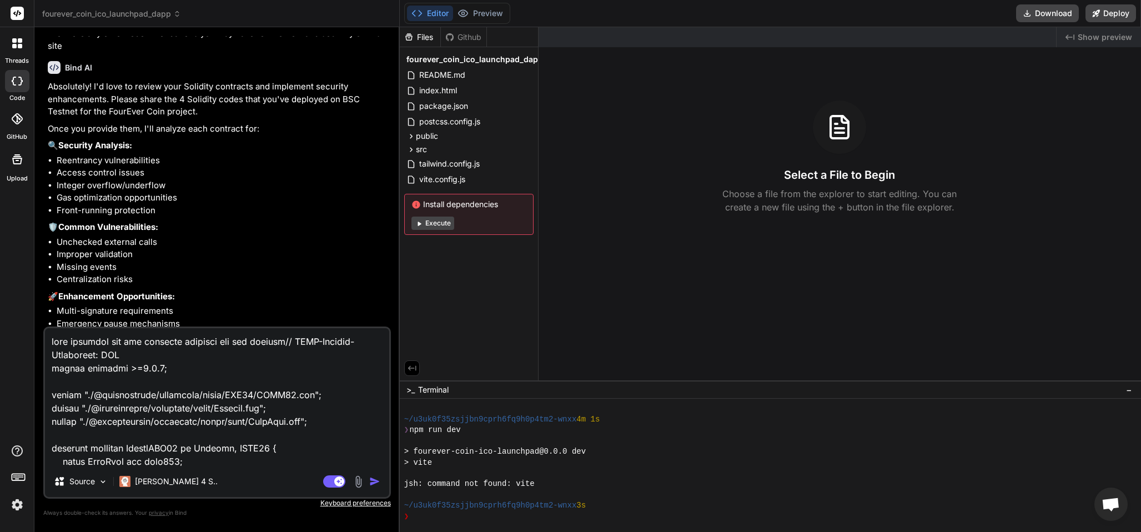
type textarea "x"
type textarea "this contract was not actually deployed but was neces// SPDX-License-Identifier…"
type textarea "x"
type textarea "this contract was not actually deployed but was nece// SPDX-License-Identifier:…"
type textarea "x"
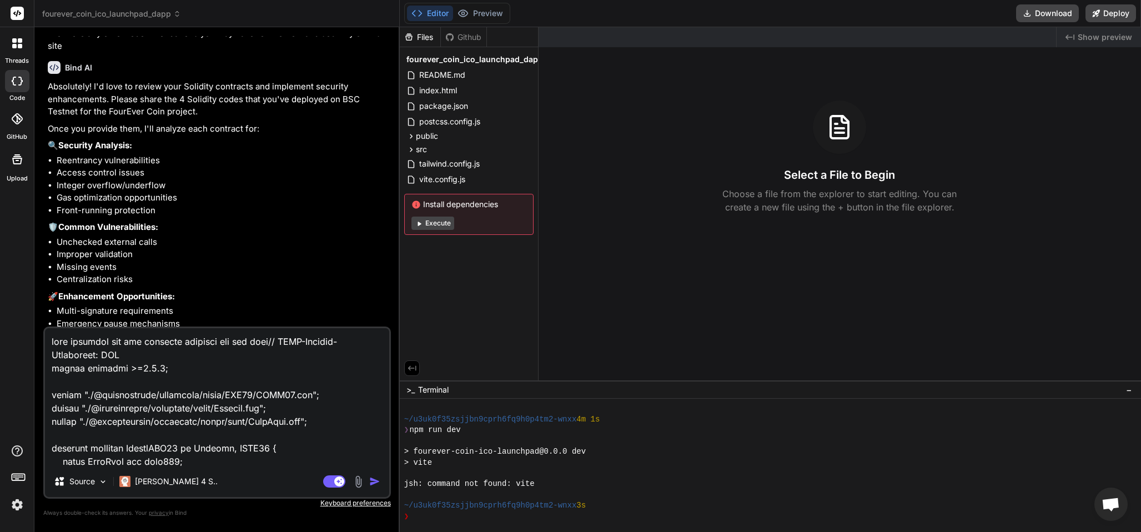
type textarea "this contract was not actually deployed but was neces// SPDX-License-Identifier…"
type textarea "x"
type textarea "this contract was not actually deployed but was necess// SPDX-License-Identifie…"
type textarea "x"
type textarea "this contract was not actually deployed but was necessa// SPDX-License-Identifi…"
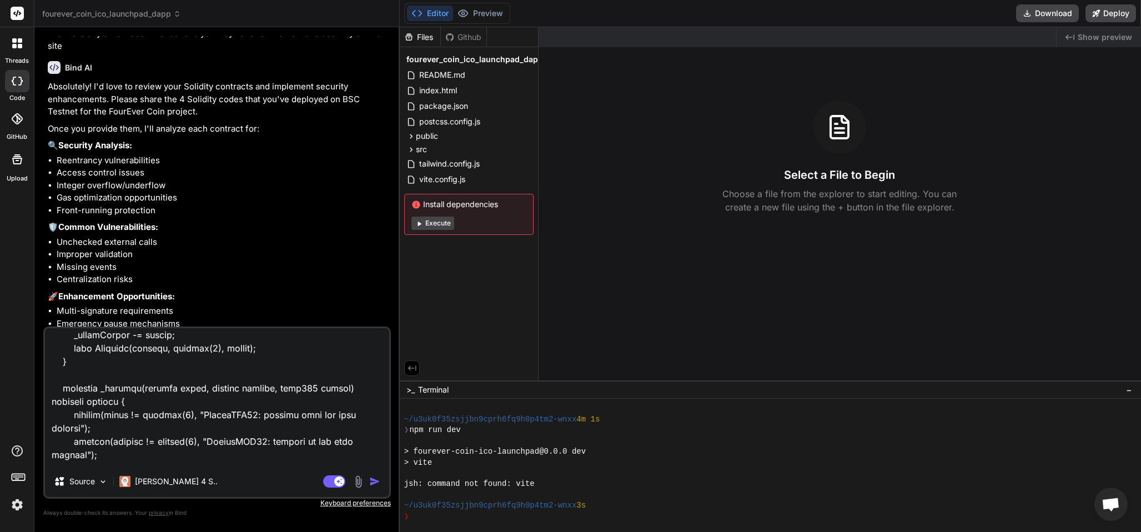
scroll to position [1561, 0]
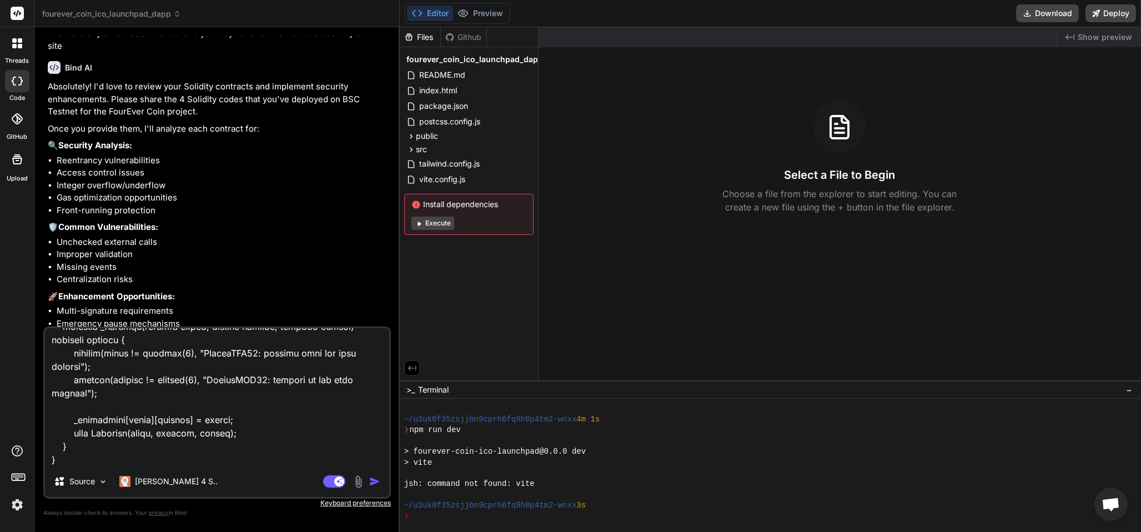
click at [67, 454] on textarea at bounding box center [217, 397] width 344 height 138
paste textarea "// SPDX-License-Identifier: MIT pragma solidity >=0.5.16; import "./@pancakeswa…"
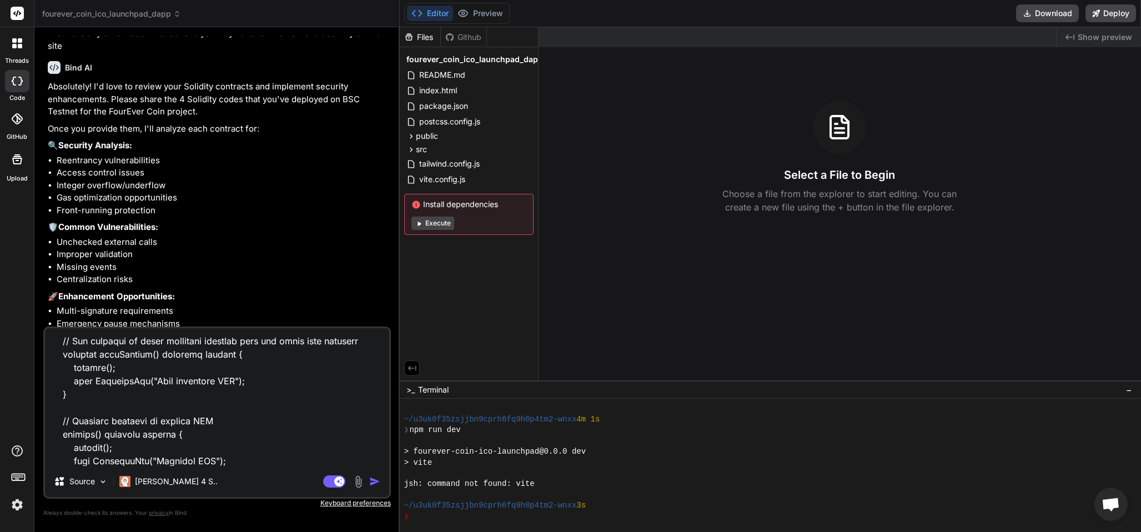
paste textarea "// SPDX-License-Identifier: MIT pragma solidity ^0.8.27; import "./@pancakeswap…"
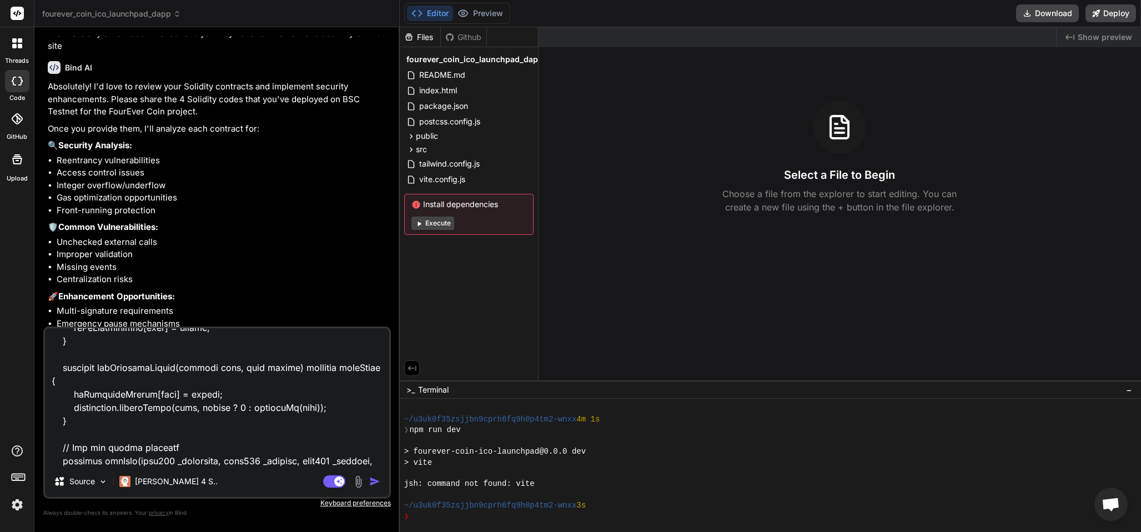
scroll to position [7932, 0]
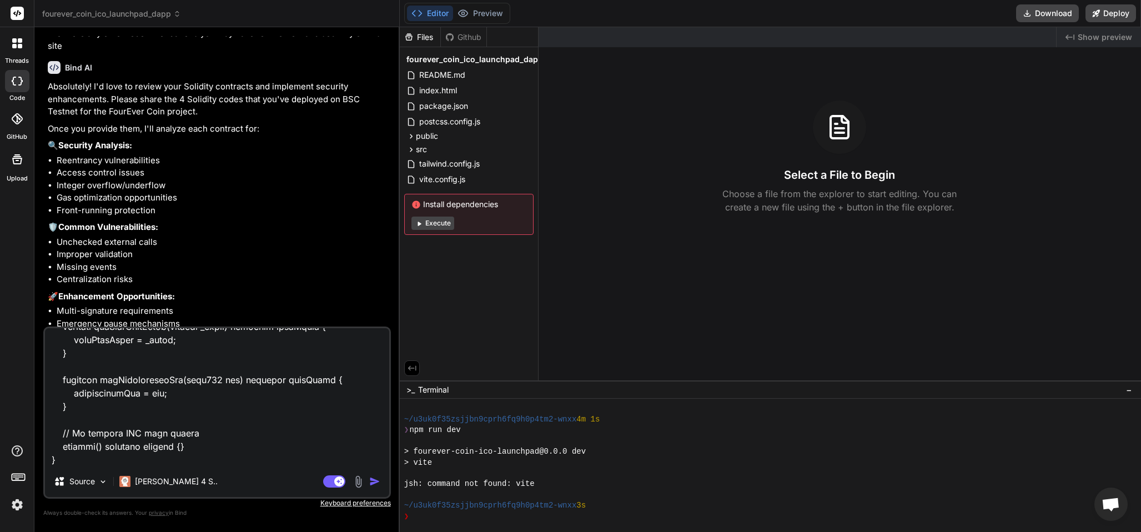
paste textarea "// SPDX-License-Identifier: UNLICENSED pragma solidity ^0.8.27; import "./@open…"
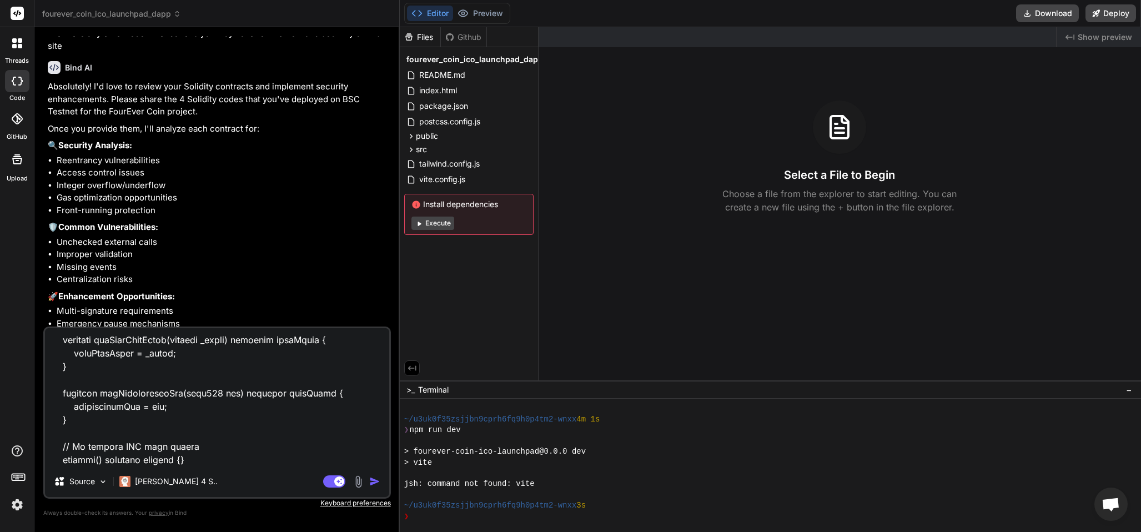
scroll to position [9557, 0]
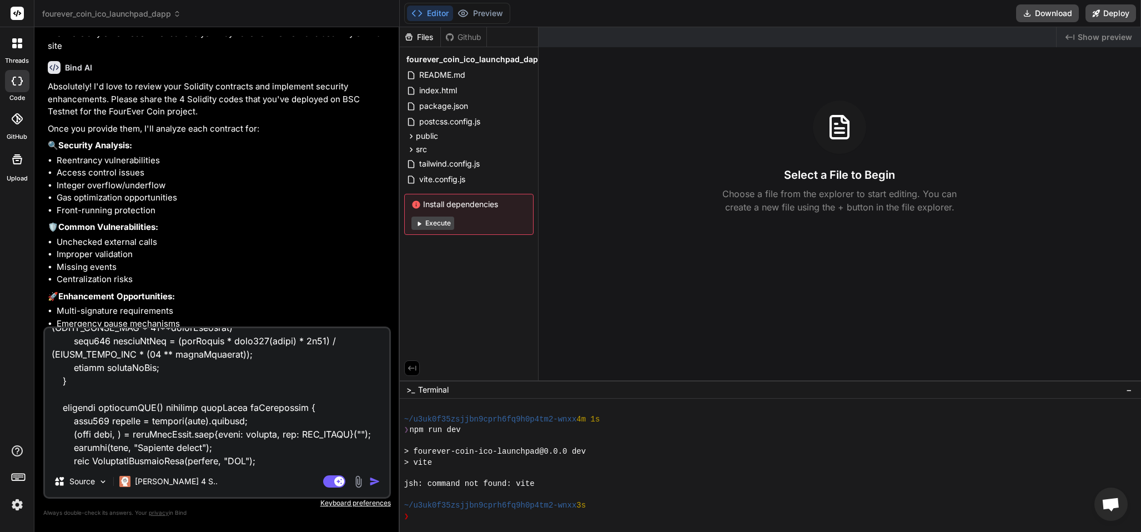
click at [372, 480] on img "button" at bounding box center [374, 481] width 11 height 11
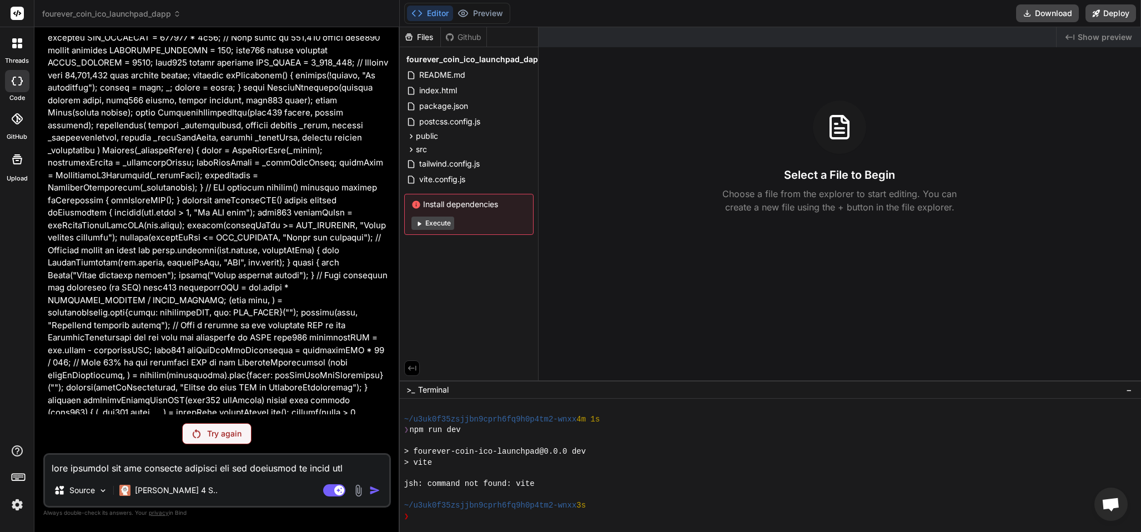
scroll to position [6388, 0]
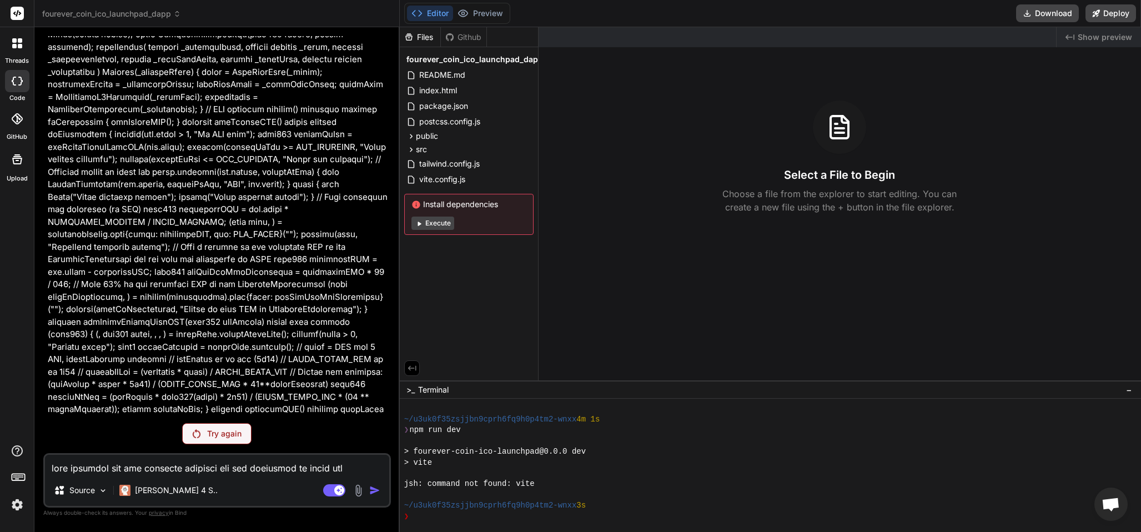
click at [213, 434] on p "Try again" at bounding box center [224, 433] width 34 height 11
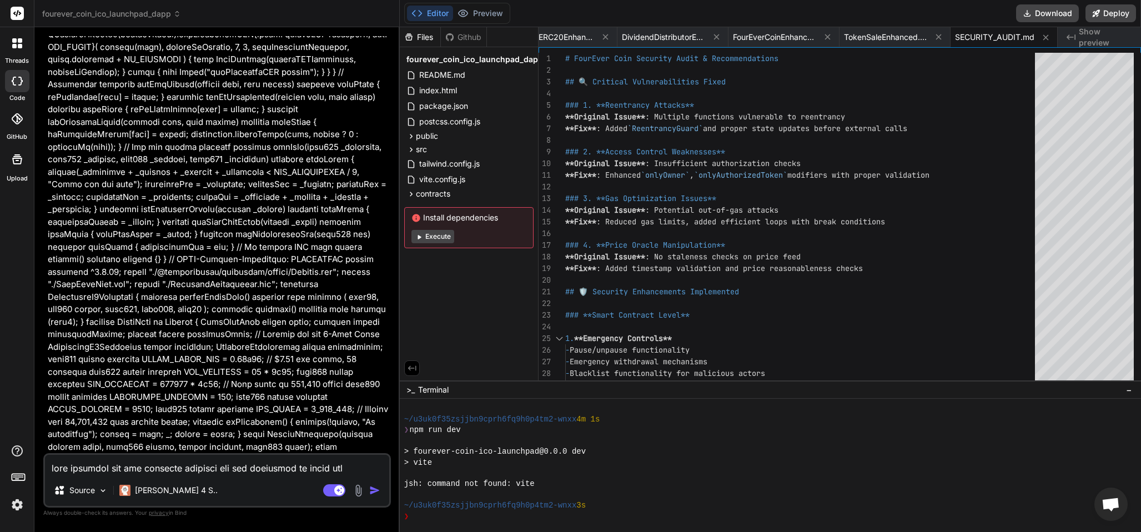
scroll to position [5961, 0]
drag, startPoint x: 776, startPoint y: 89, endPoint x: 785, endPoint y: 82, distance: 11.0
drag, startPoint x: 742, startPoint y: 157, endPoint x: 2, endPoint y: 559, distance: 842.2
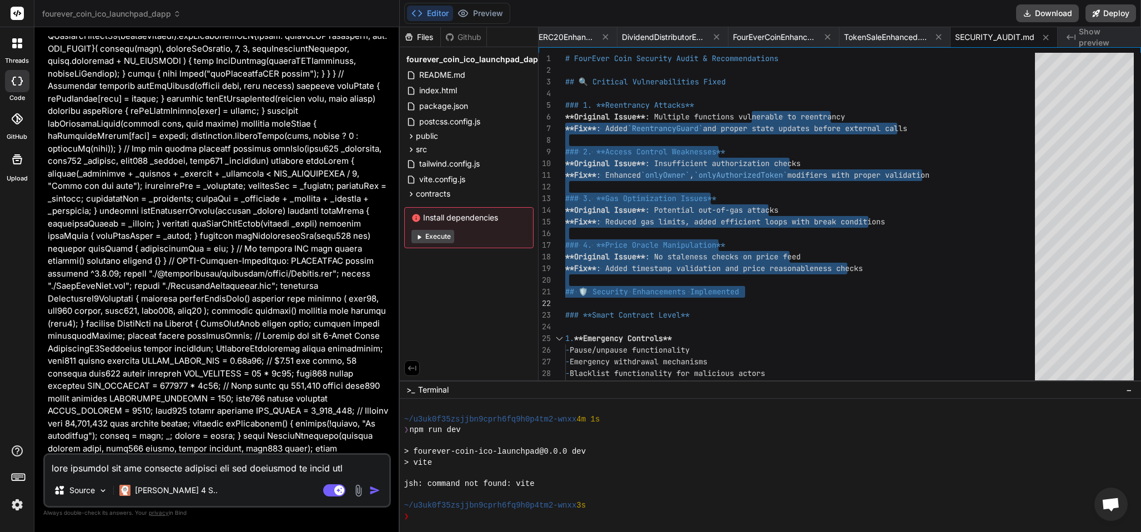
drag, startPoint x: 2, startPoint y: 559, endPoint x: 692, endPoint y: 478, distance: 695.0
click at [692, 478] on div at bounding box center [765, 473] width 723 height 11
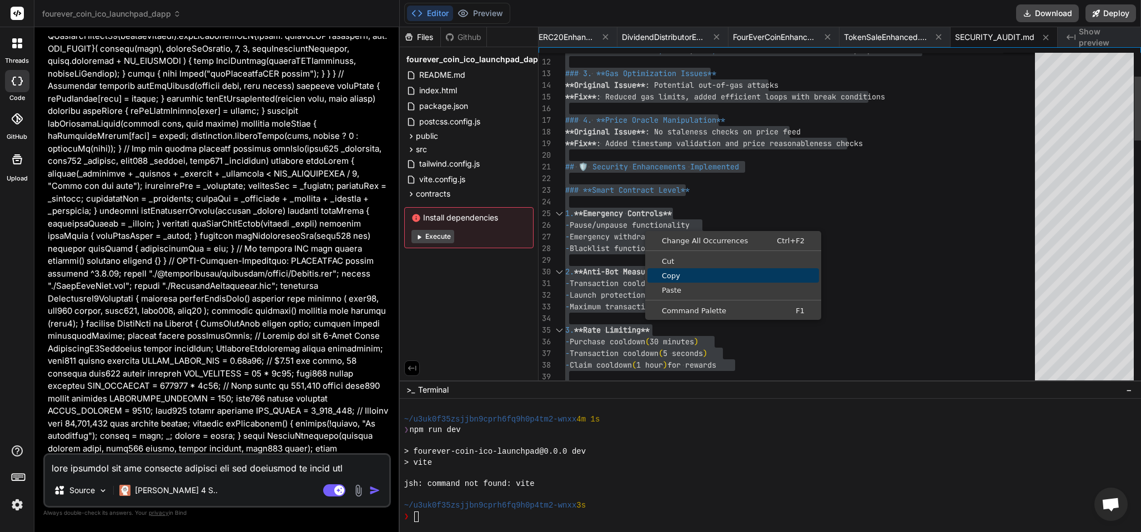
click at [661, 280] on link "Copy" at bounding box center [734, 275] width 172 height 14
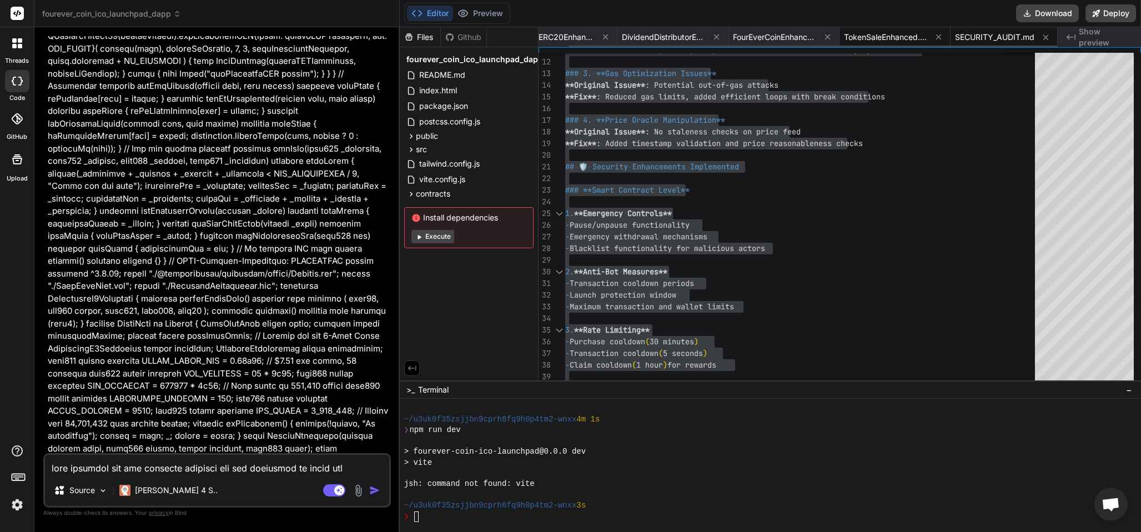
click at [884, 36] on span "TokenSaleEnhanced.sol" at bounding box center [885, 37] width 83 height 11
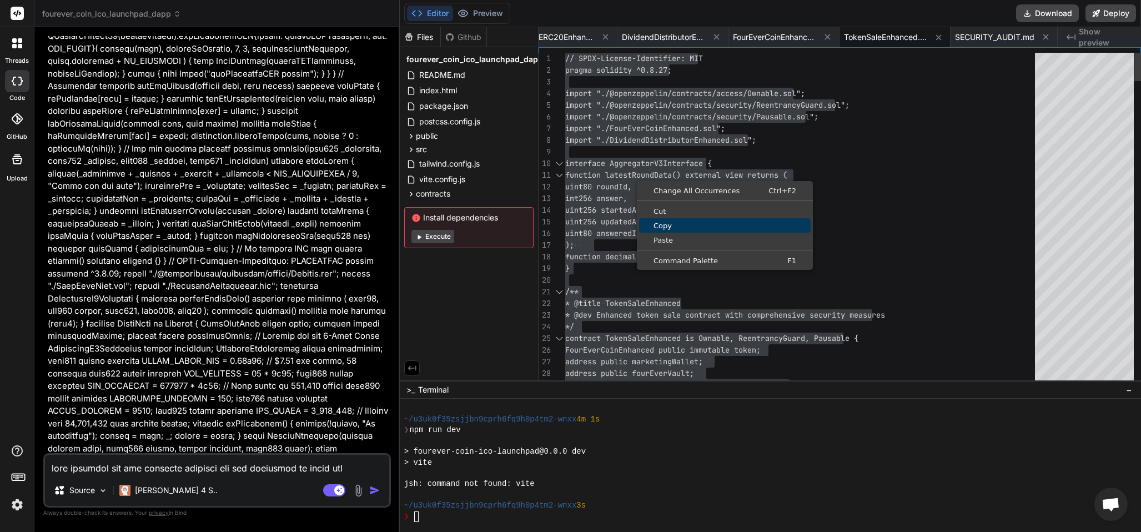
click at [677, 225] on span "Copy" at bounding box center [725, 225] width 172 height 7
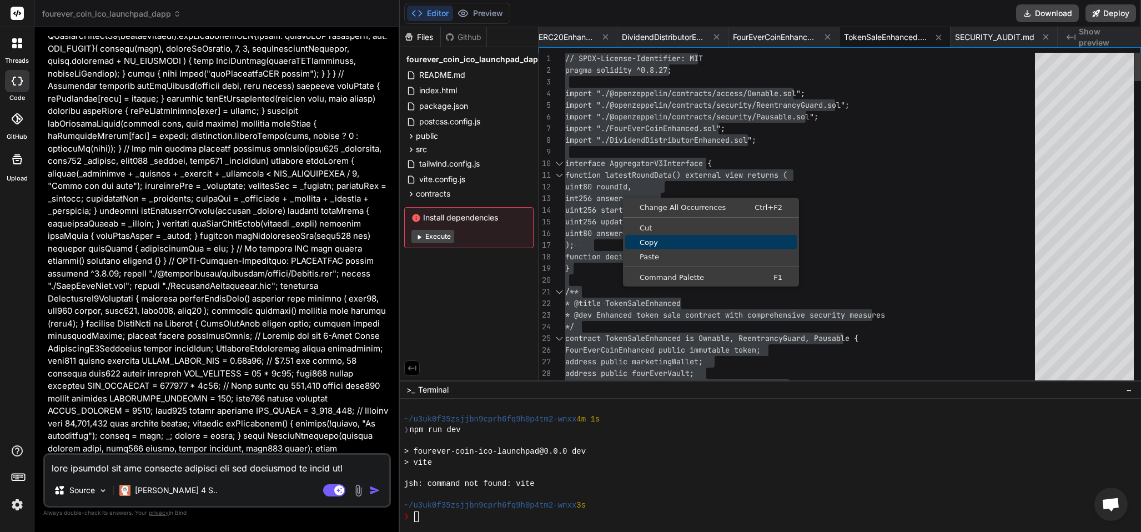
click at [654, 239] on span "Copy" at bounding box center [711, 242] width 172 height 7
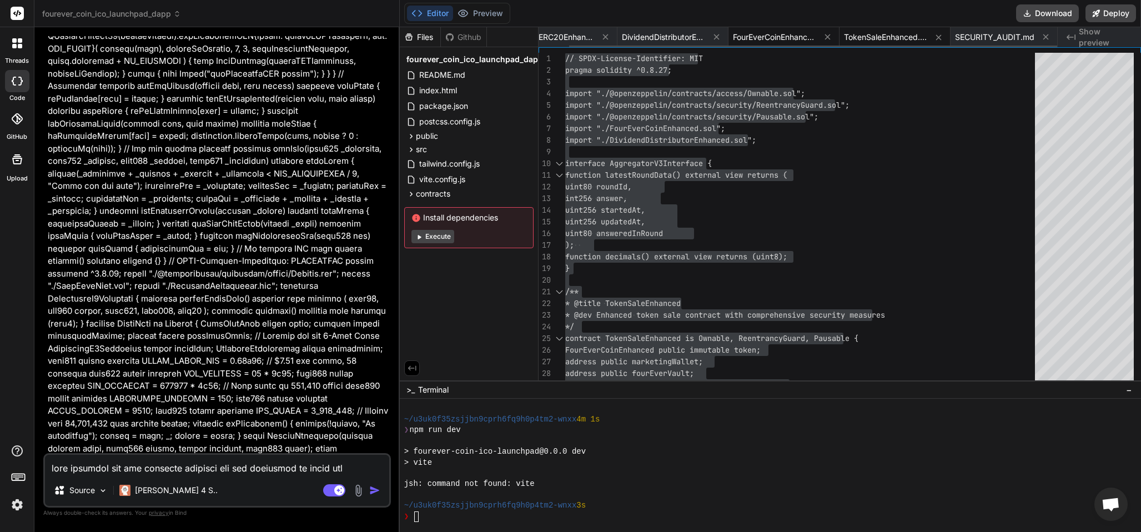
click at [759, 37] on span "FourEverCoinEnhanced.sol" at bounding box center [774, 37] width 83 height 11
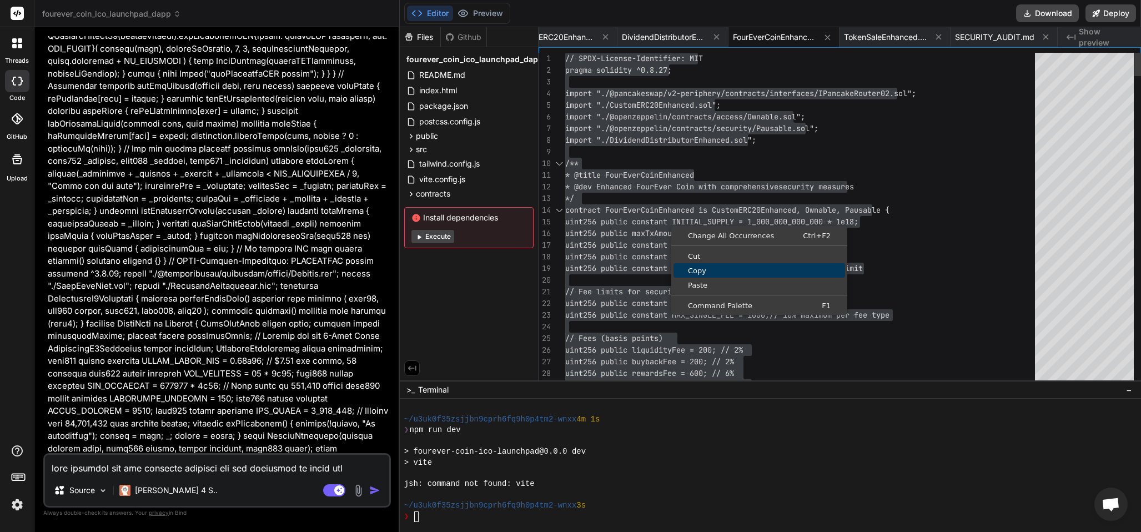
click at [720, 270] on span "Copy" at bounding box center [760, 270] width 172 height 7
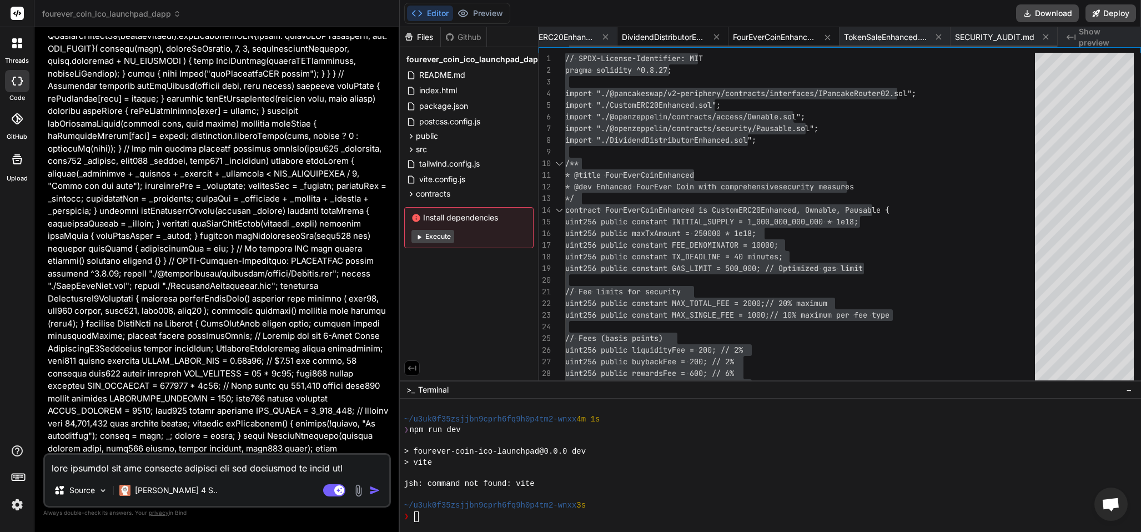
click at [655, 37] on span "DividendDistributorEnhanced.sol" at bounding box center [663, 37] width 83 height 11
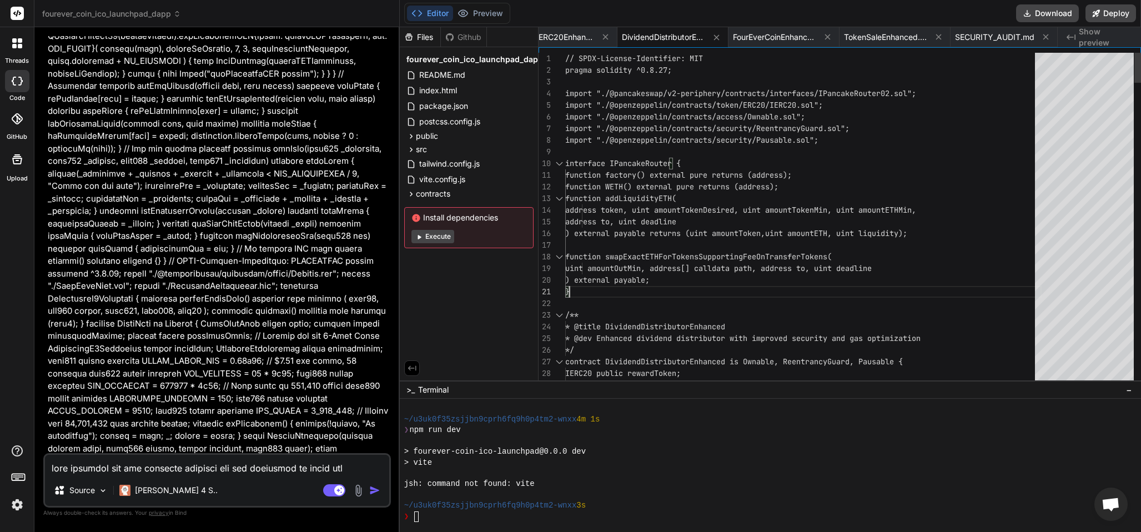
drag, startPoint x: 960, startPoint y: 280, endPoint x: 955, endPoint y: 275, distance: 6.7
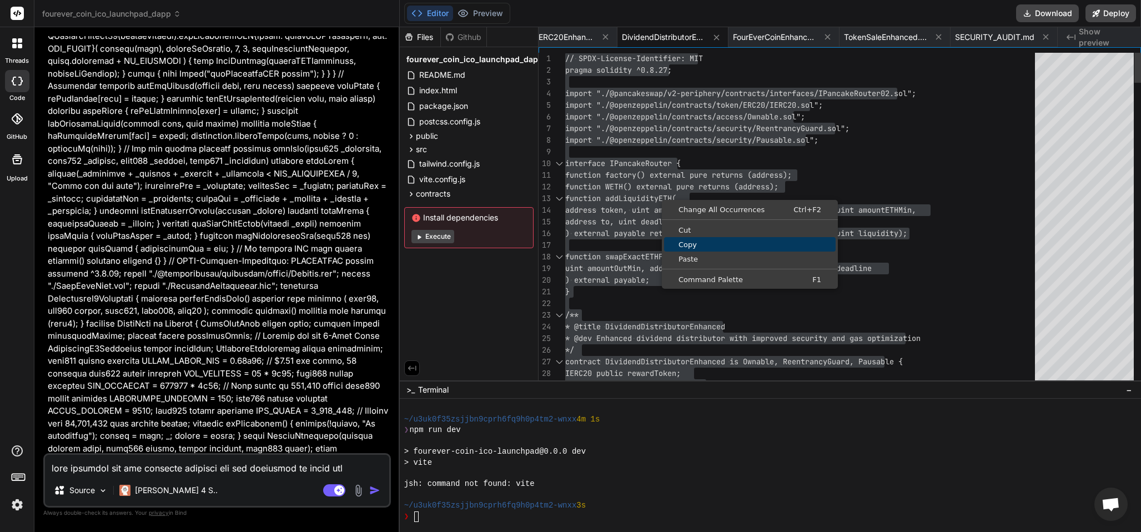
click at [703, 240] on link "Copy" at bounding box center [750, 244] width 172 height 14
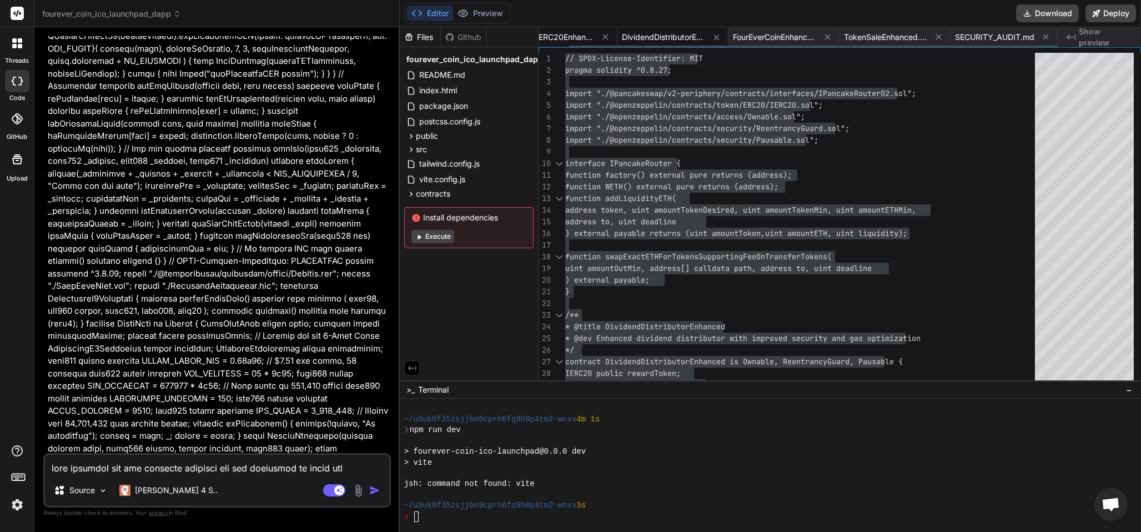
click at [564, 34] on span "CustomERC20Enhanced.sol" at bounding box center [552, 37] width 83 height 11
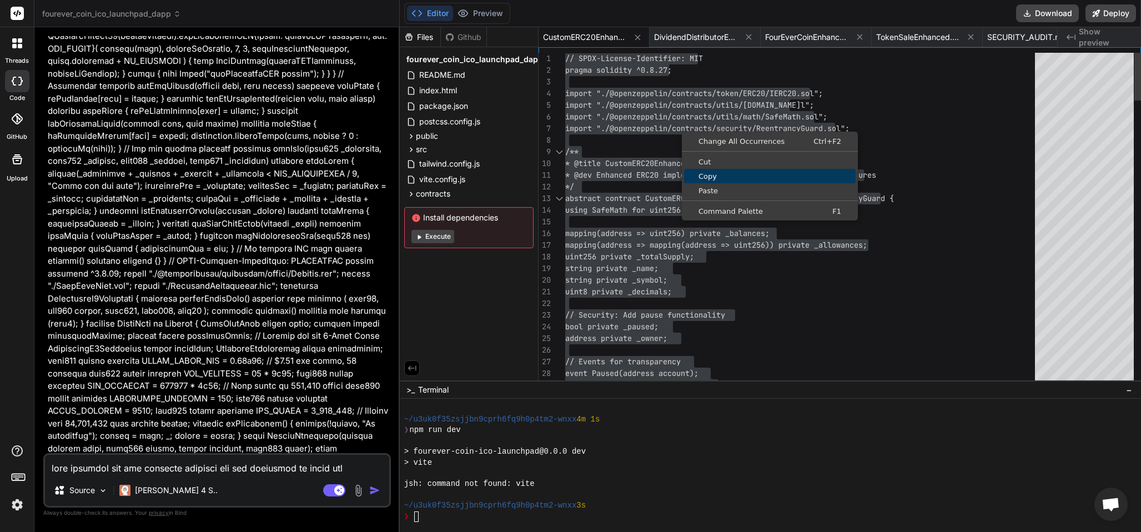
click at [728, 179] on span "Copy" at bounding box center [770, 176] width 172 height 7
